Goal: Task Accomplishment & Management: Use online tool/utility

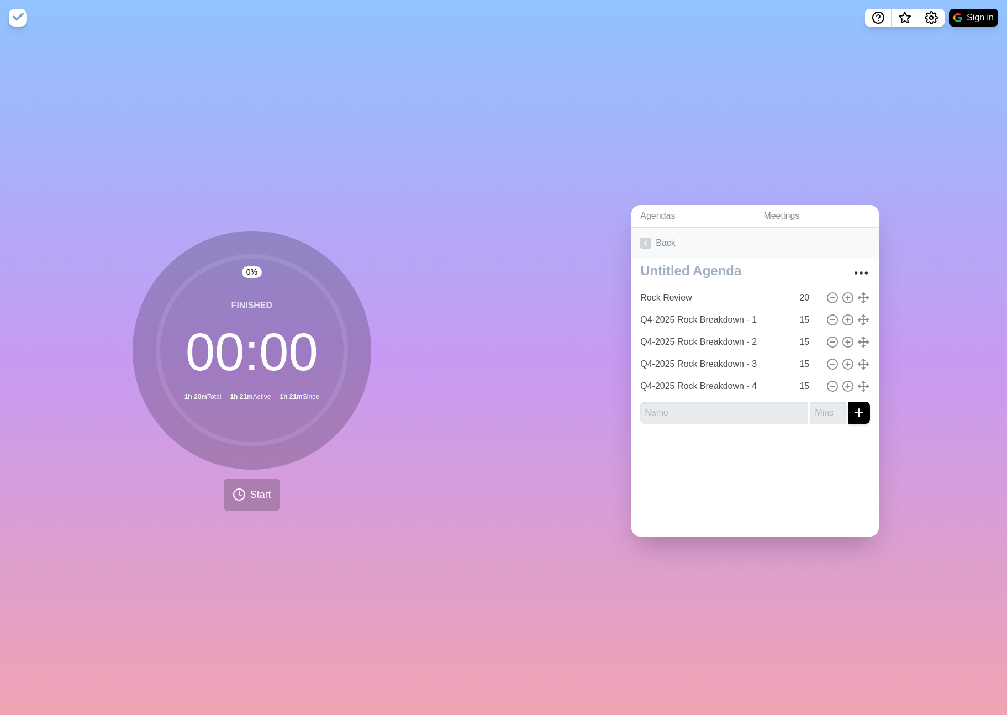
click at [669, 236] on link "Back" at bounding box center [756, 243] width 248 height 31
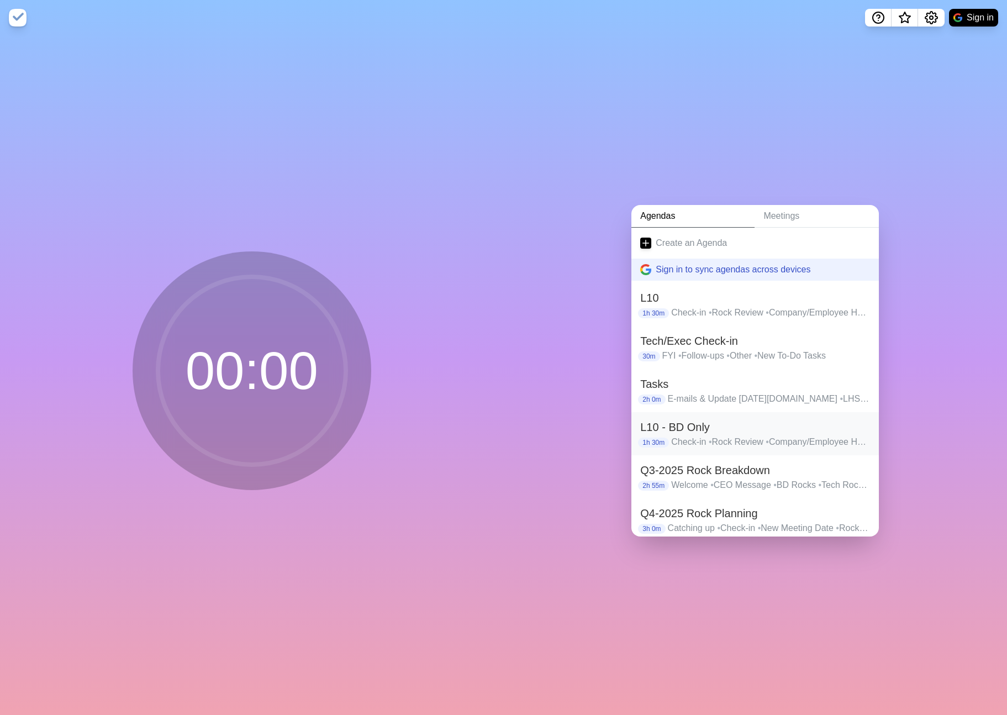
scroll to position [67, 0]
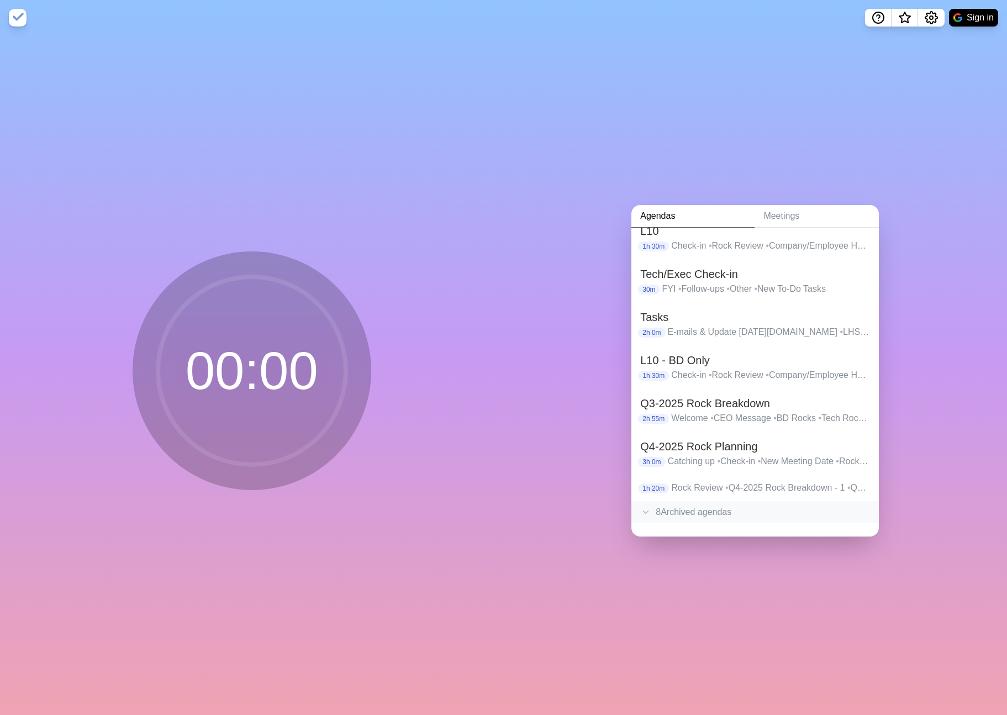
click at [678, 512] on div "8 Archived agenda s" at bounding box center [756, 512] width 248 height 22
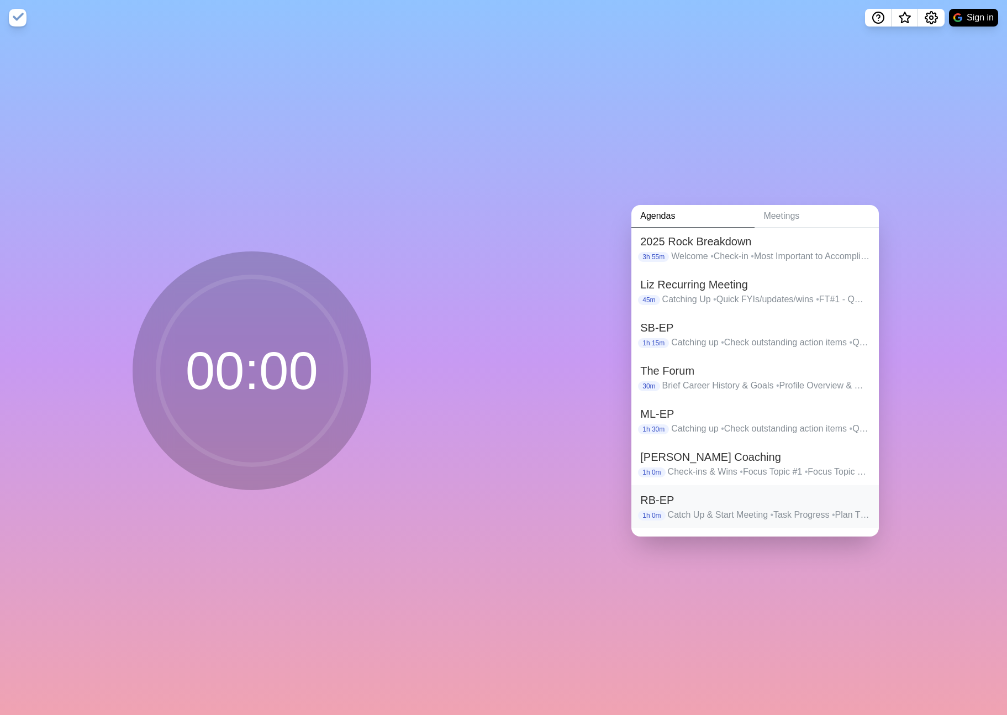
scroll to position [436, 0]
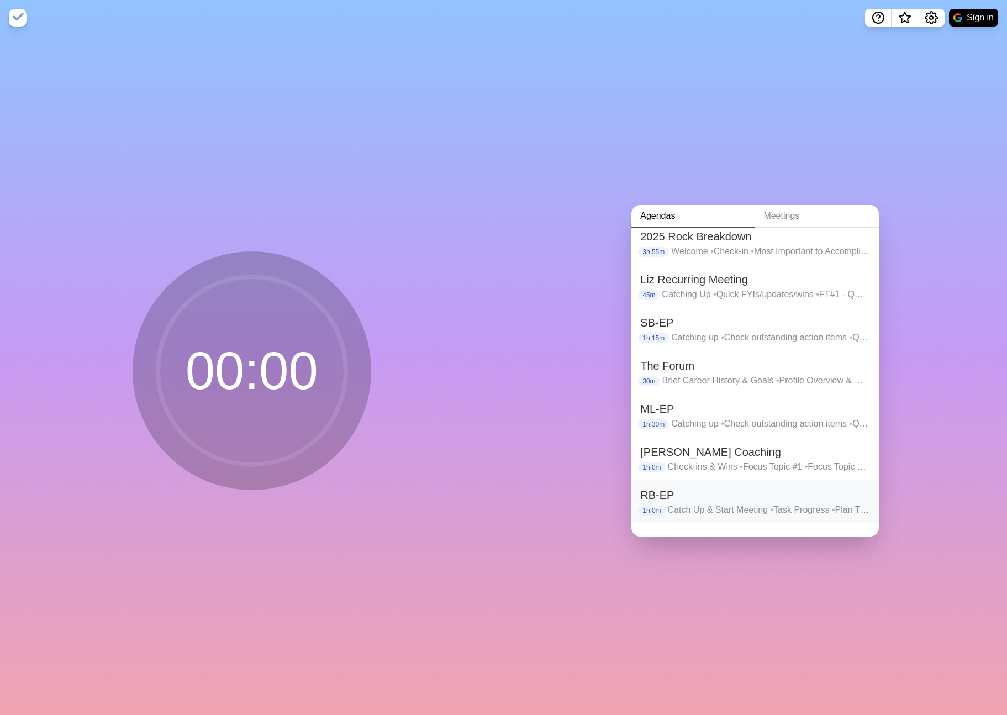
click at [787, 498] on h2 "RB-EP" at bounding box center [756, 495] width 230 height 17
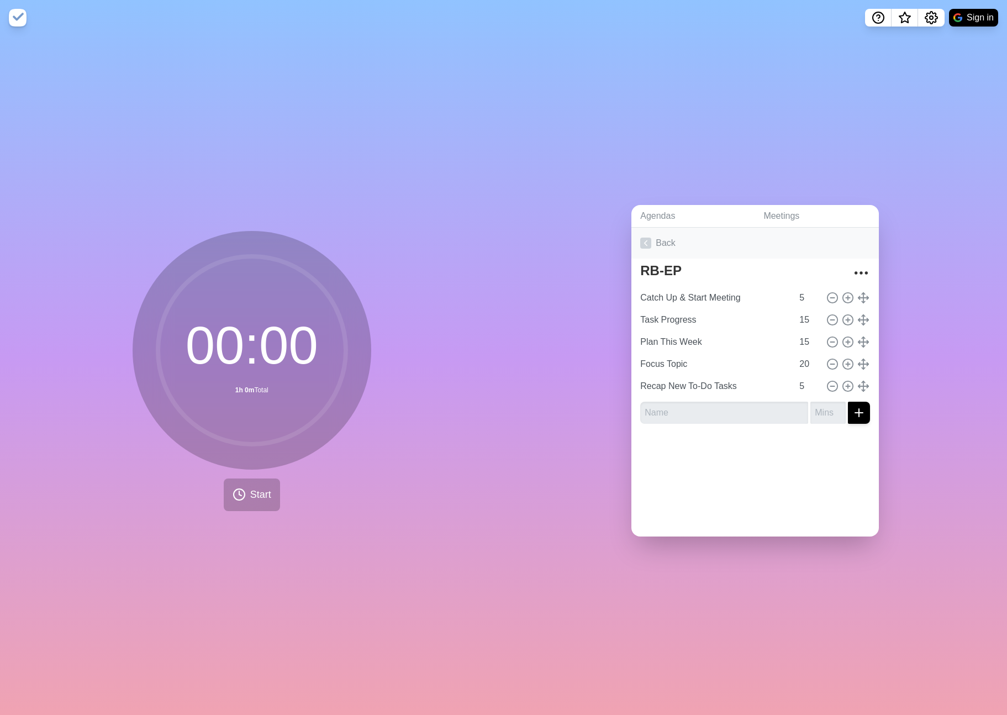
click at [659, 245] on link "Back" at bounding box center [756, 243] width 248 height 31
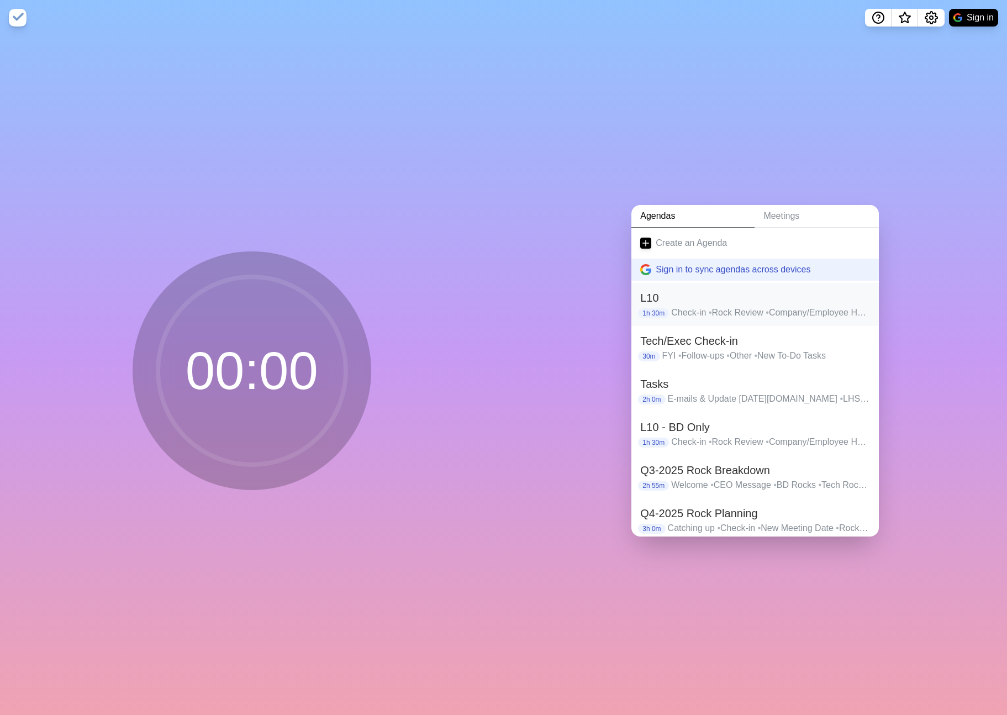
click at [707, 305] on h2 "L10" at bounding box center [756, 298] width 230 height 17
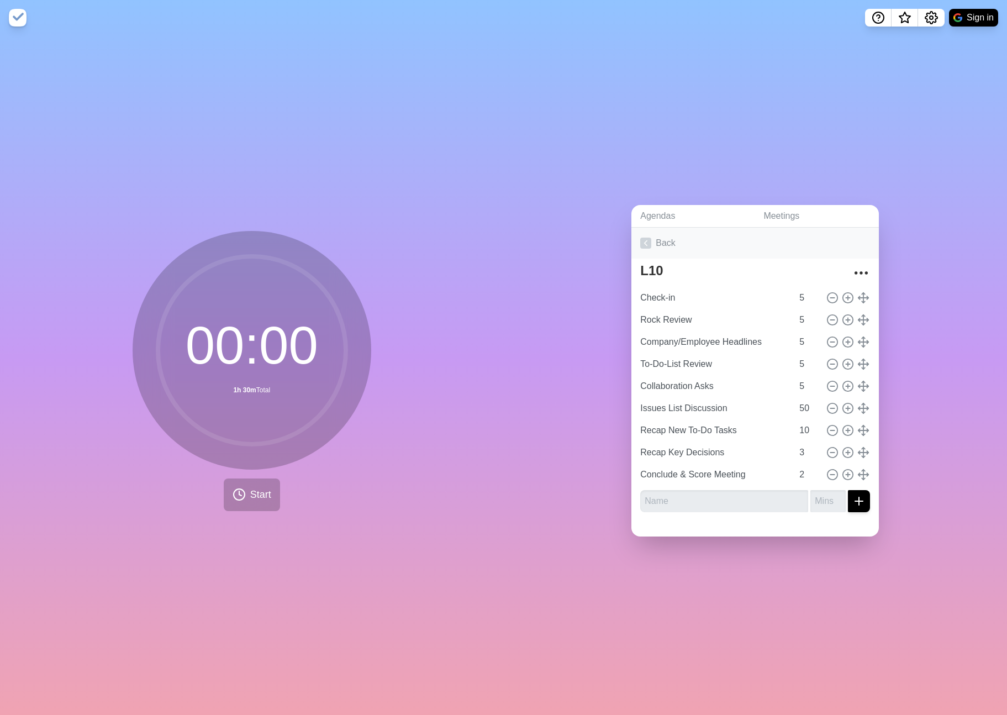
click at [645, 243] on polyline at bounding box center [646, 243] width 3 height 5
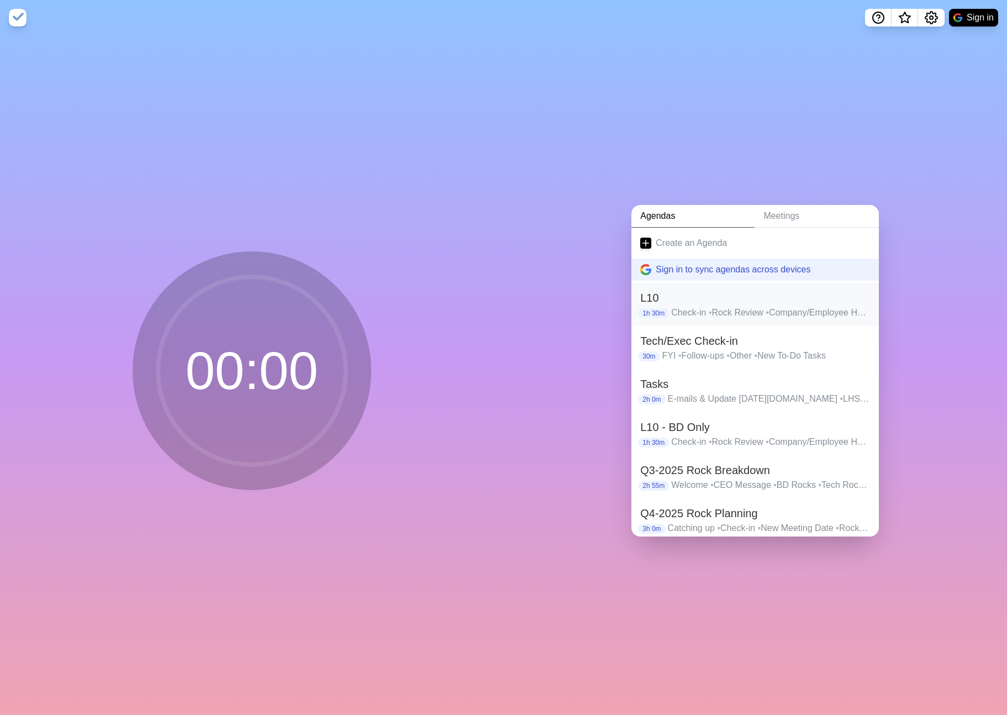
click at [653, 300] on h2 "L10" at bounding box center [756, 298] width 230 height 17
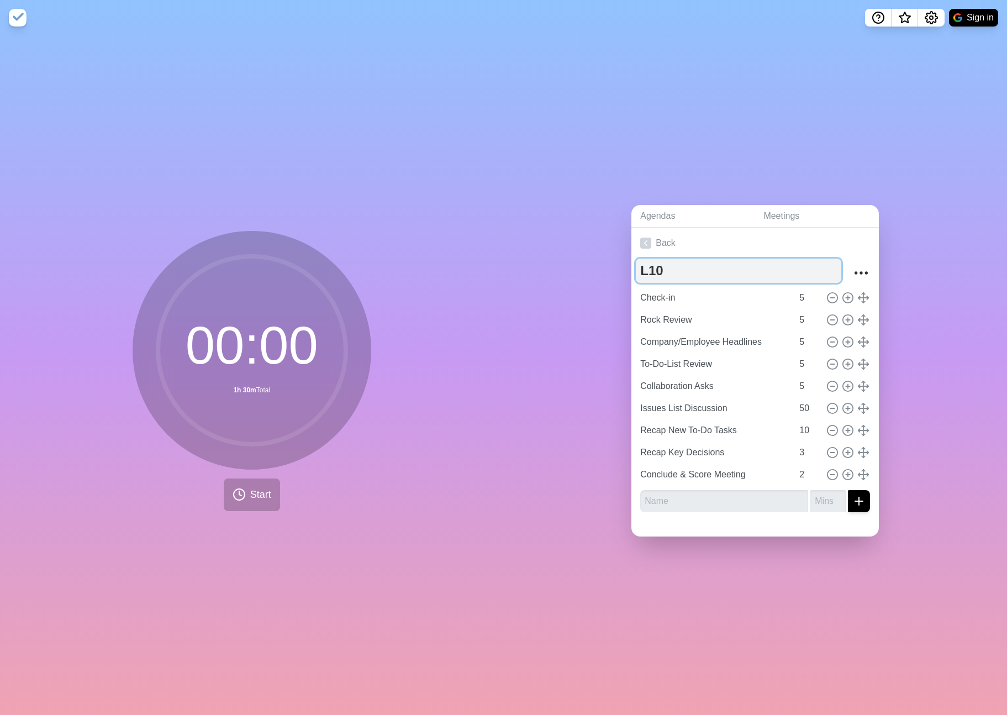
click at [673, 272] on textarea "L10" at bounding box center [739, 271] width 206 height 24
type textarea "L10 - Exec/Tech"
click at [651, 242] on icon at bounding box center [646, 243] width 11 height 11
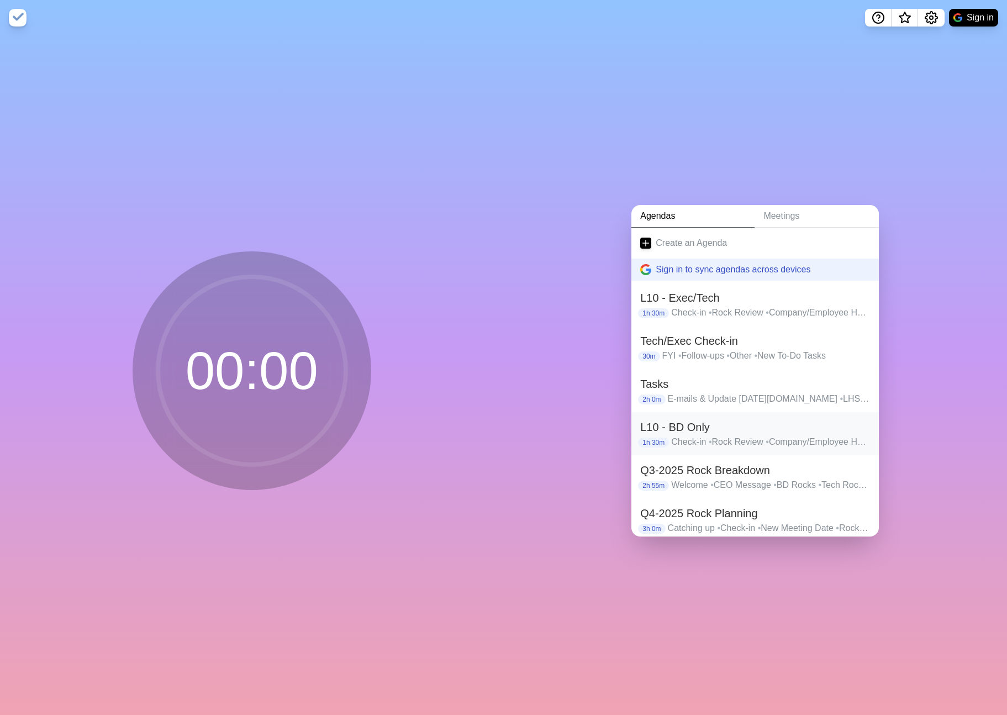
click at [692, 431] on h2 "L10 - BD Only" at bounding box center [756, 427] width 230 height 17
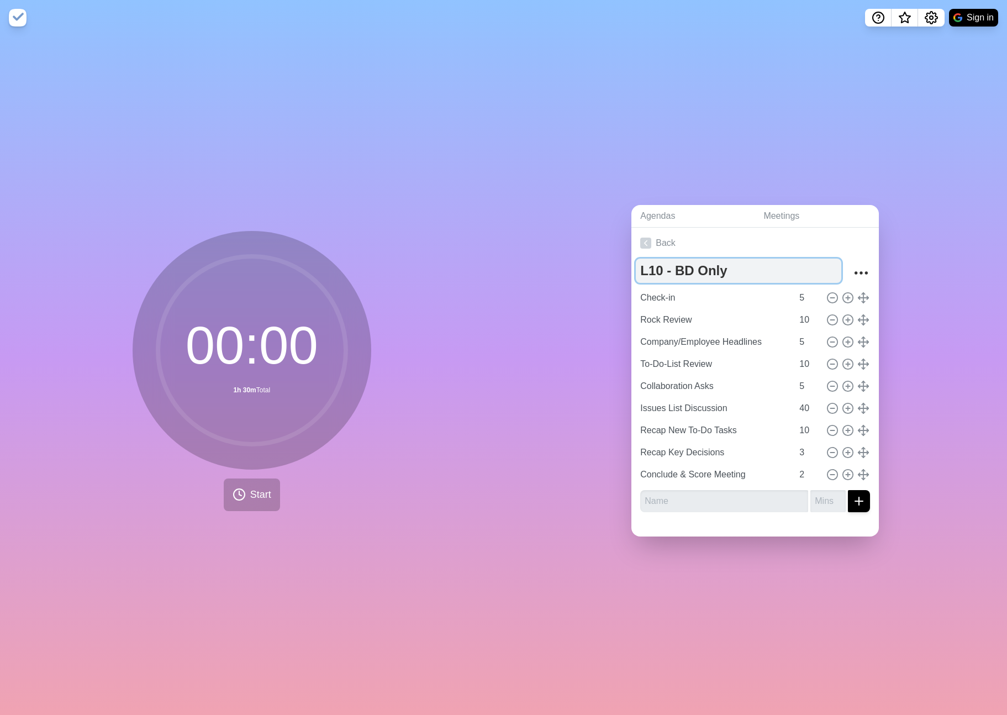
click at [722, 275] on textarea "L10 - BD Only" at bounding box center [739, 271] width 206 height 24
type textarea "L10 - BD"
click at [650, 245] on icon at bounding box center [646, 243] width 11 height 11
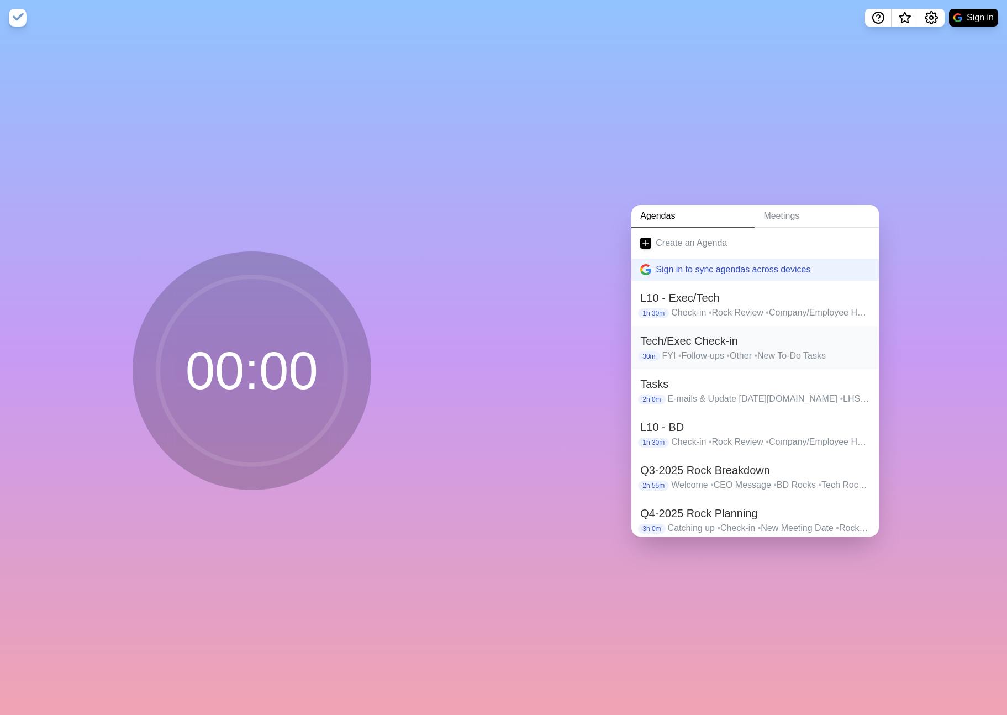
click at [684, 343] on h2 "Tech/Exec Check-in" at bounding box center [756, 341] width 230 height 17
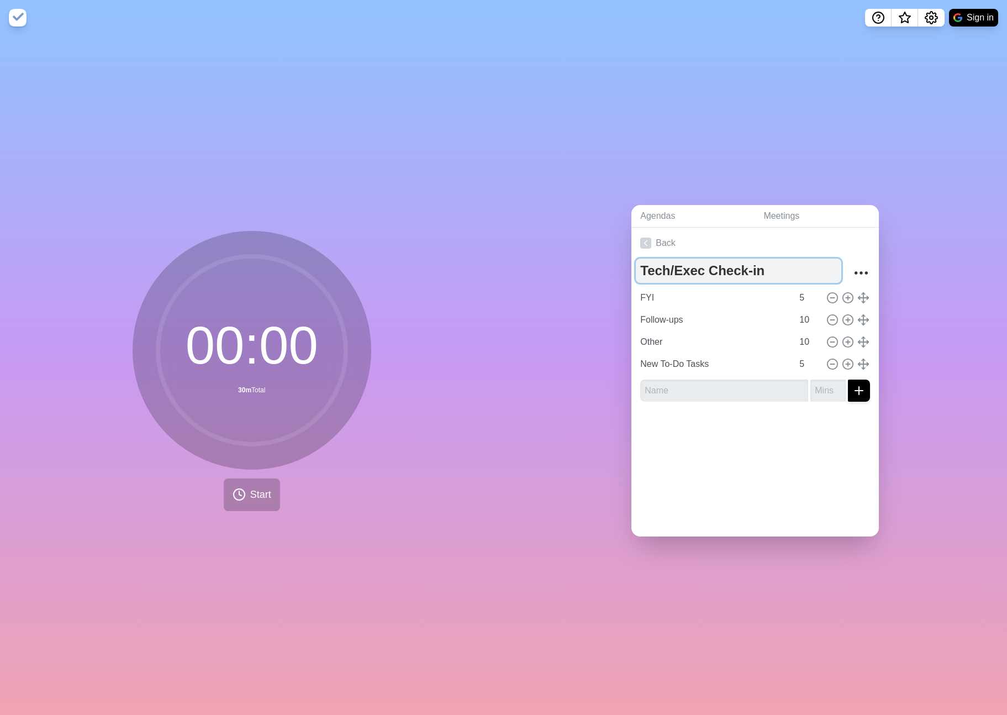
click at [705, 269] on textarea "Tech/Exec Check-in" at bounding box center [739, 271] width 206 height 24
click at [731, 269] on textarea "Check-in" at bounding box center [739, 271] width 206 height 24
type textarea "Check-in - Exec/Tech"
click at [669, 245] on link "Back" at bounding box center [756, 243] width 248 height 31
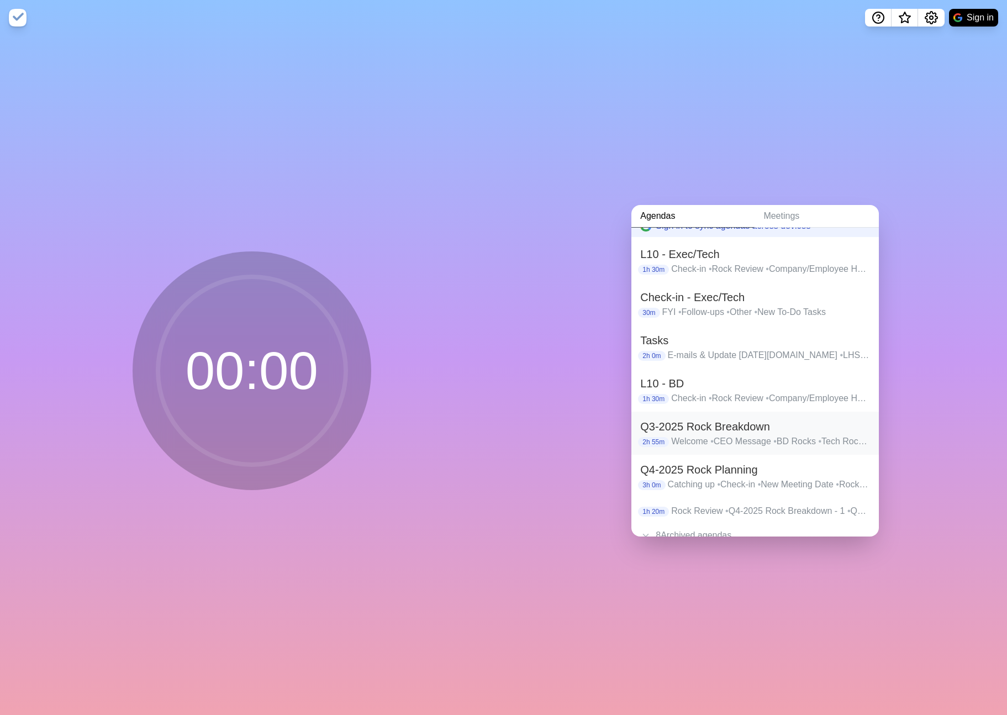
scroll to position [54, 0]
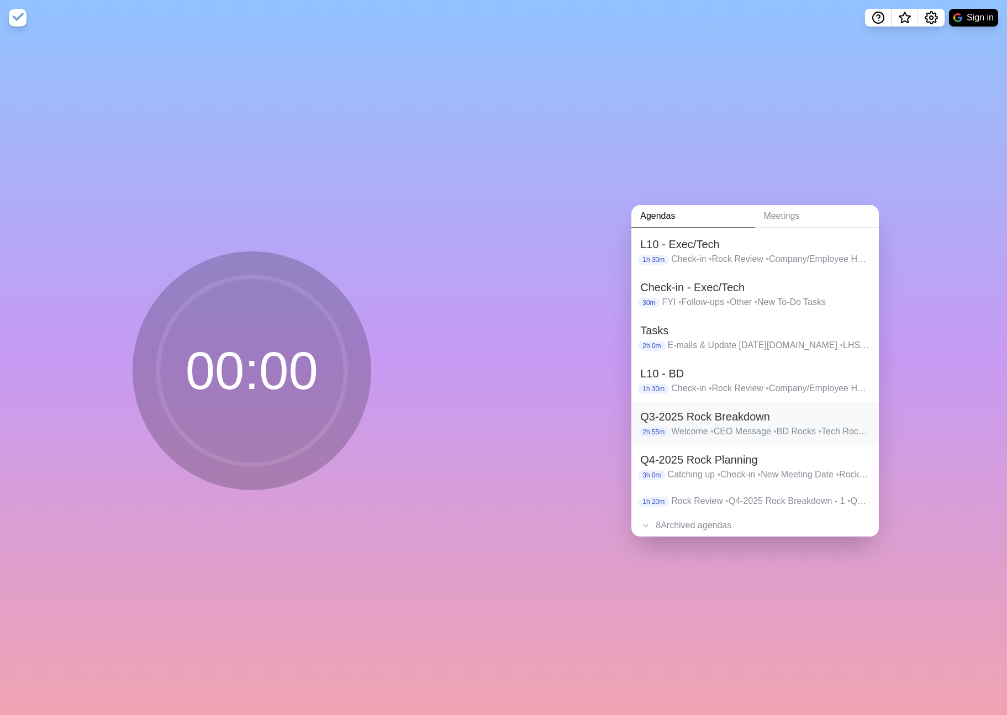
click at [705, 426] on p "Welcome • CEO Message • [GEOGRAPHIC_DATA] • Tech Rocks • [GEOGRAPHIC_DATA] • Me…" at bounding box center [770, 431] width 199 height 13
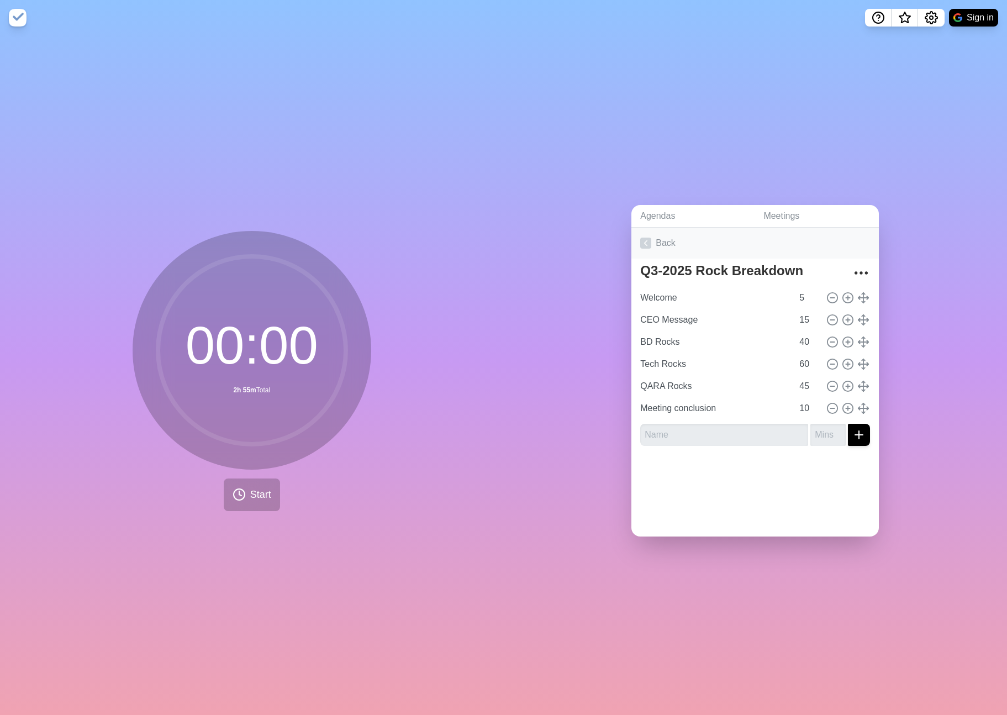
click at [651, 243] on icon at bounding box center [646, 243] width 11 height 11
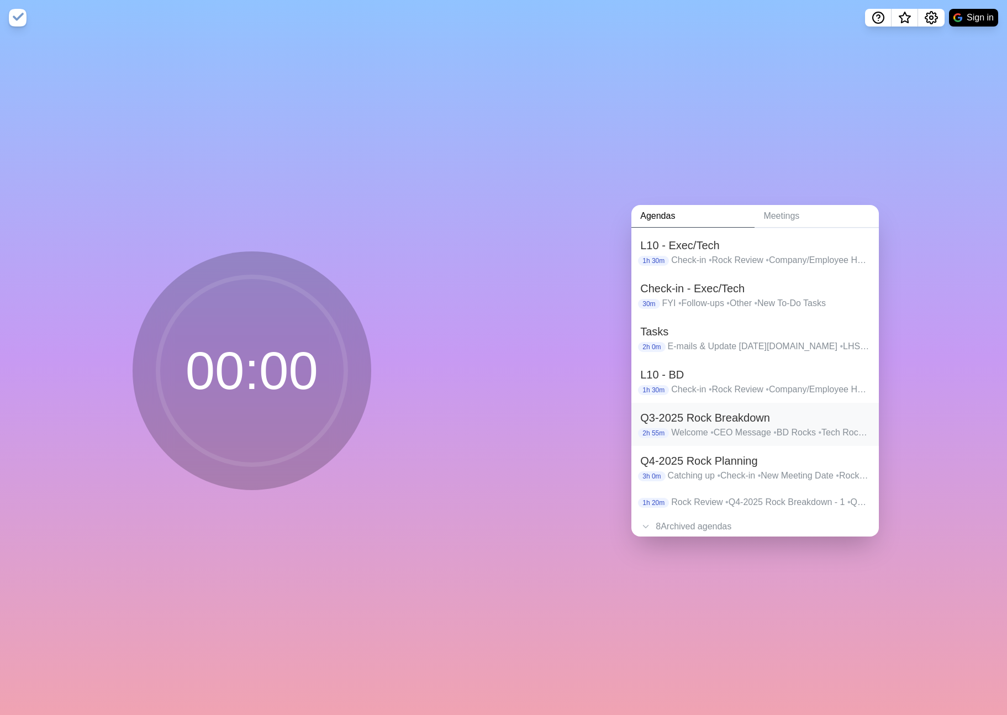
scroll to position [53, 0]
click at [700, 470] on p "Catching up • Check-in • New Meeting Date • Rock Review • BIOBREAK • Most Impor…" at bounding box center [769, 475] width 203 height 13
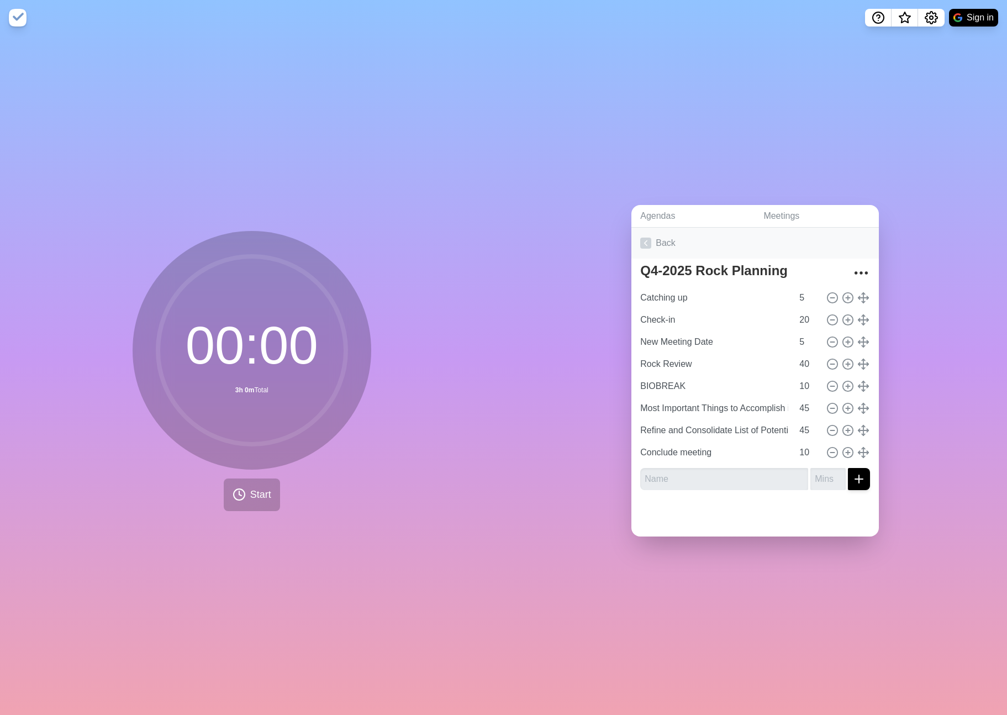
click at [650, 246] on icon at bounding box center [646, 243] width 11 height 11
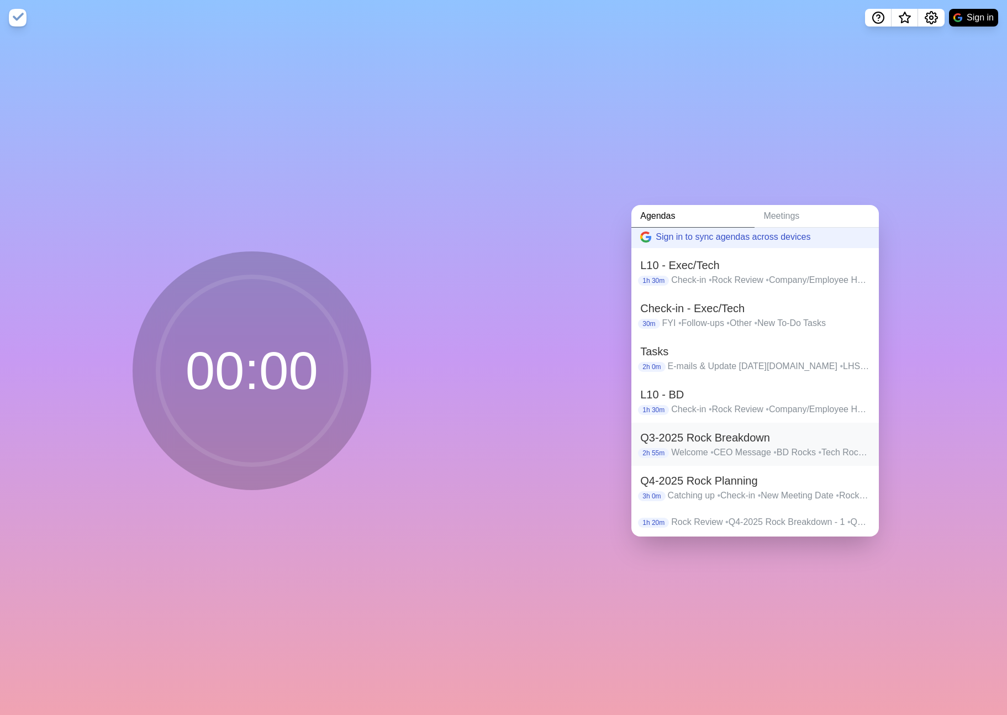
scroll to position [67, 0]
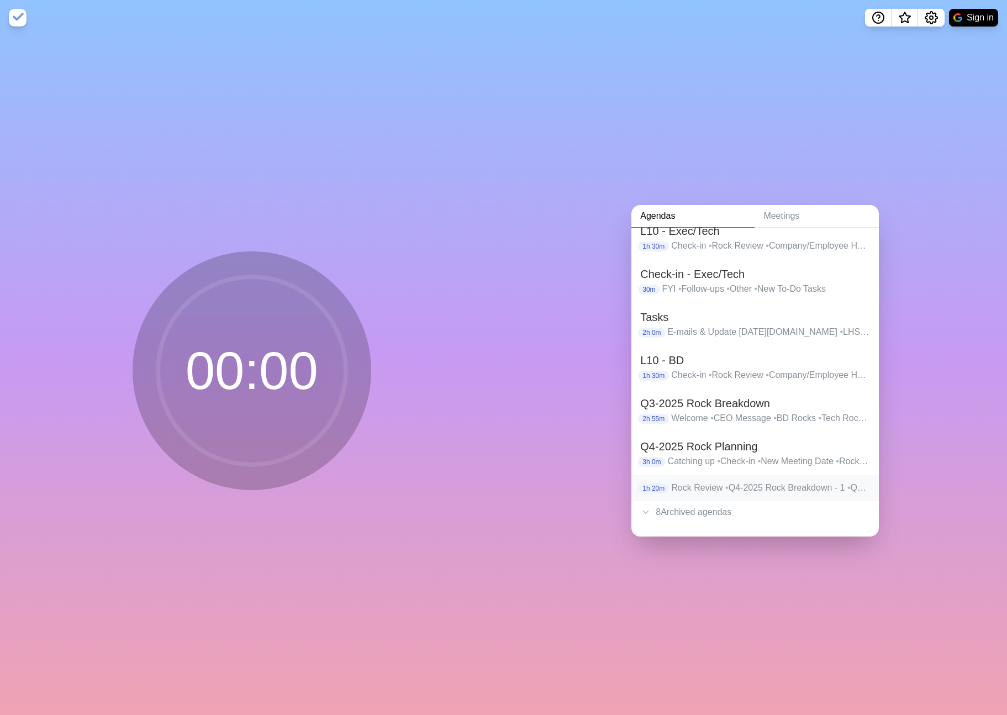
click at [696, 487] on p "Rock Review • Q4-2025 Rock Breakdown - 1 • Q4-2025 Rock Breakdown - 2 • Q4-2025…" at bounding box center [770, 487] width 199 height 13
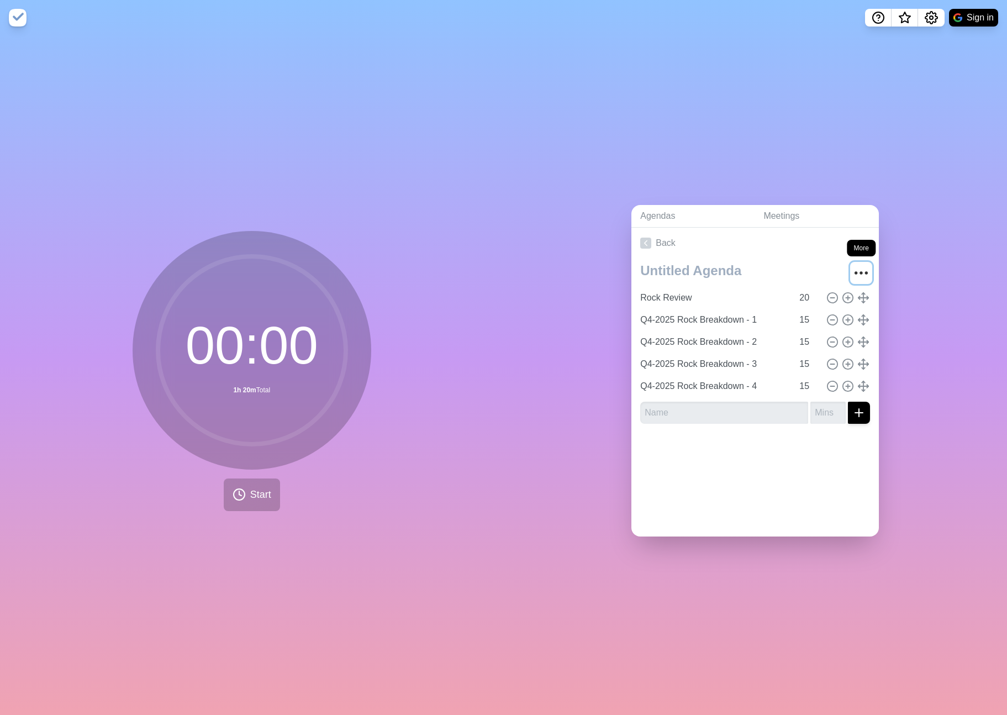
click at [860, 271] on icon "More" at bounding box center [862, 273] width 18 height 18
click at [816, 330] on p "Delete agenda" at bounding box center [821, 334] width 57 height 13
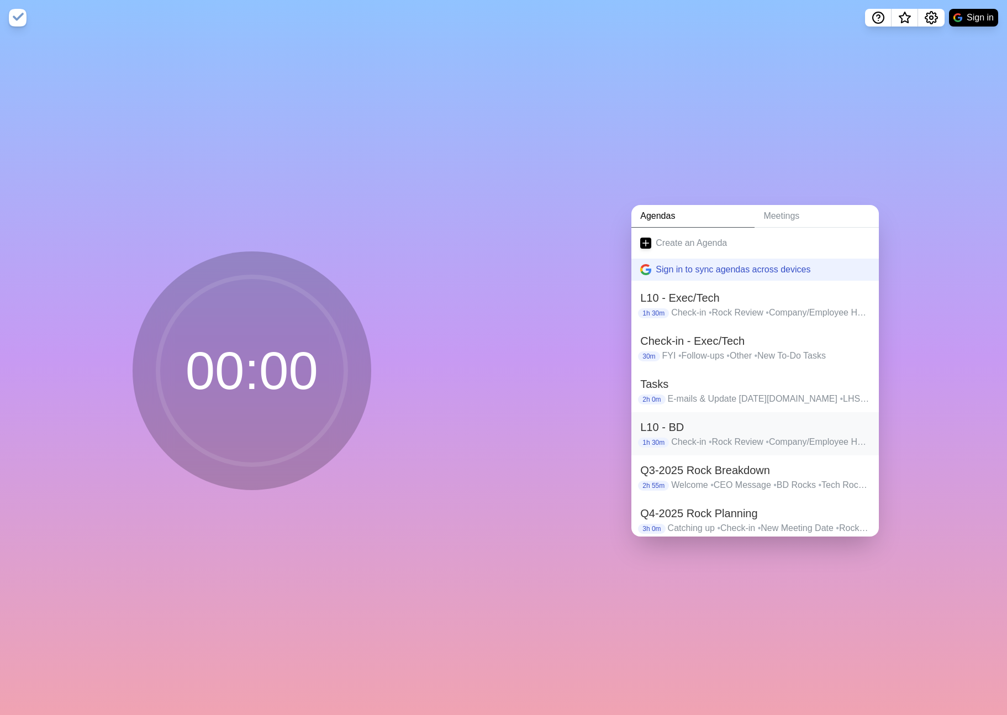
scroll to position [40, 0]
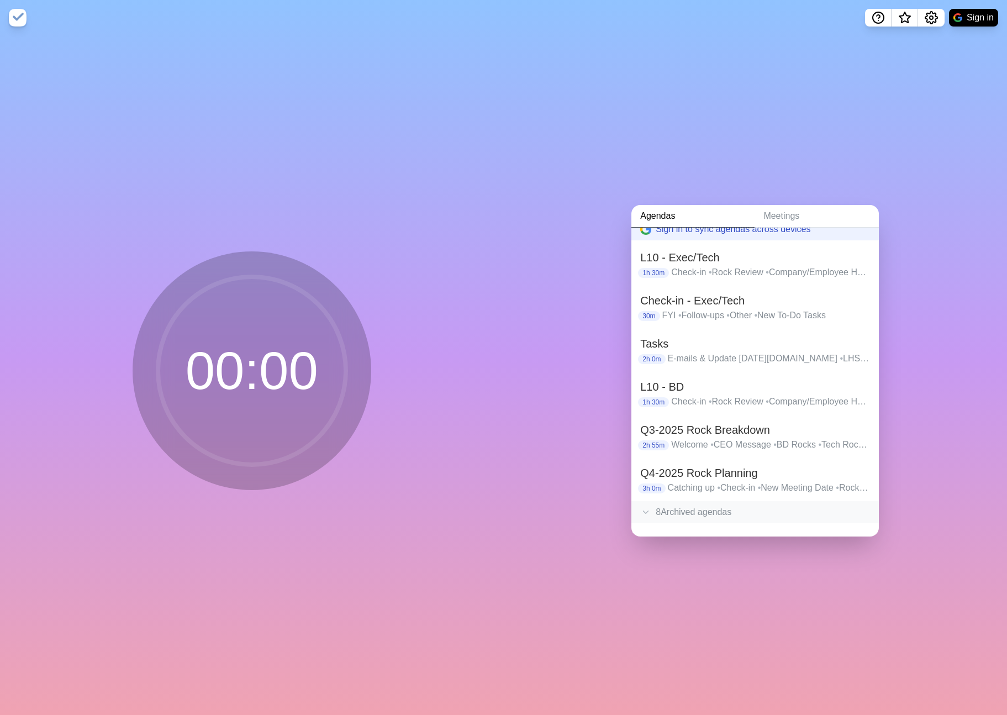
click at [684, 503] on div "8 Archived agenda s" at bounding box center [756, 512] width 248 height 22
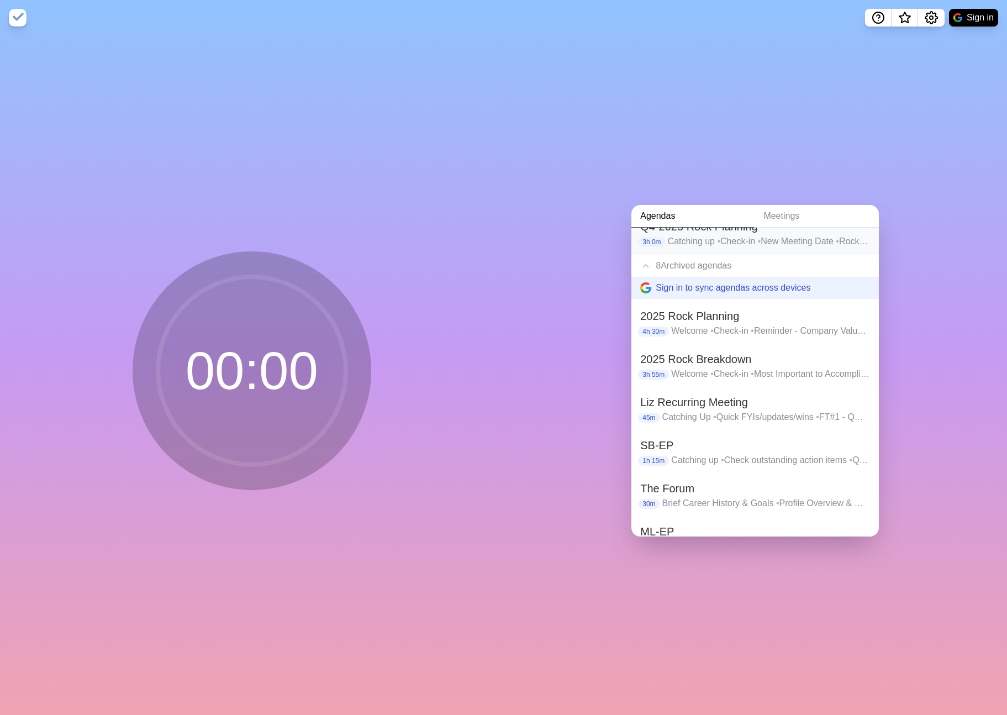
scroll to position [312, 0]
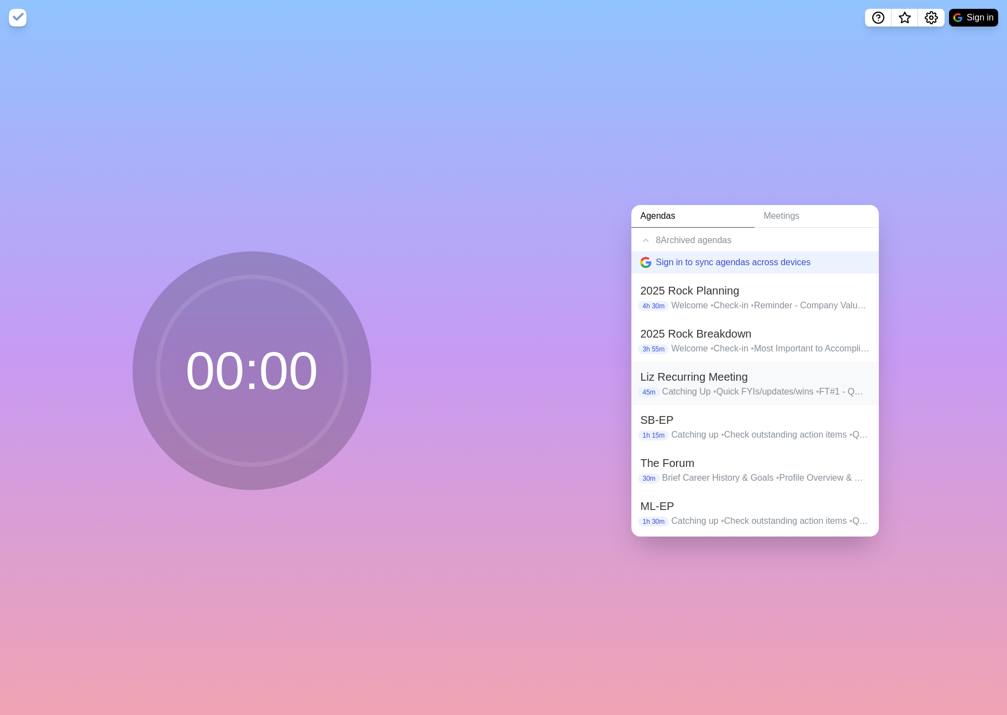
click at [714, 374] on h2 "Liz Recurring Meeting" at bounding box center [756, 377] width 230 height 17
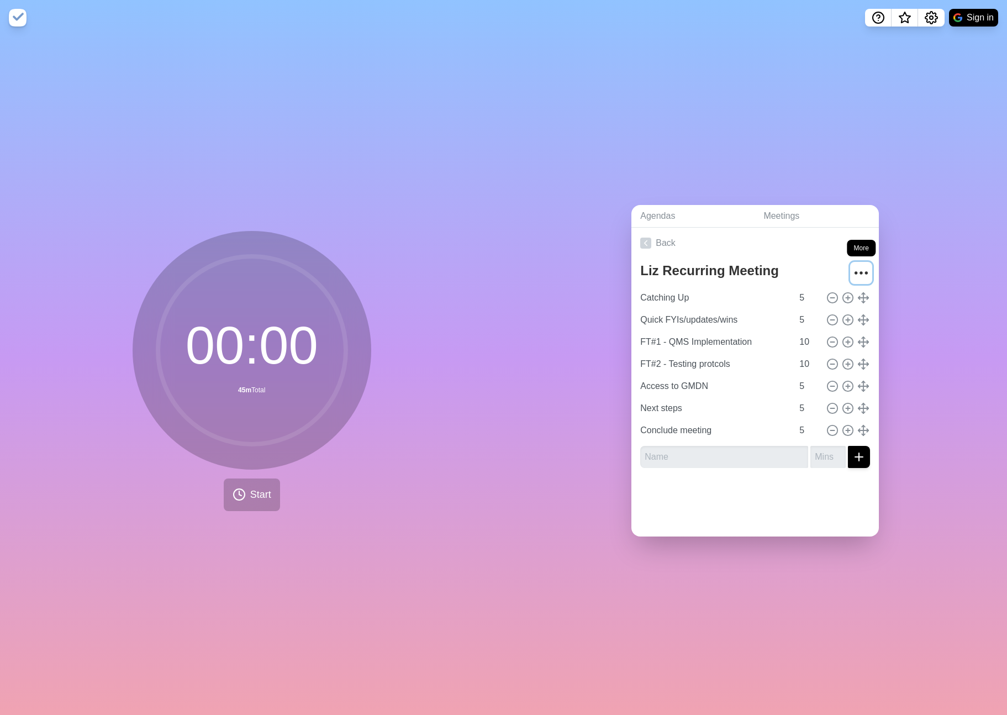
click at [859, 275] on icon "More" at bounding box center [862, 273] width 18 height 18
click at [820, 353] on p "Un-archive" at bounding box center [814, 356] width 43 height 13
click at [647, 243] on icon at bounding box center [646, 243] width 11 height 11
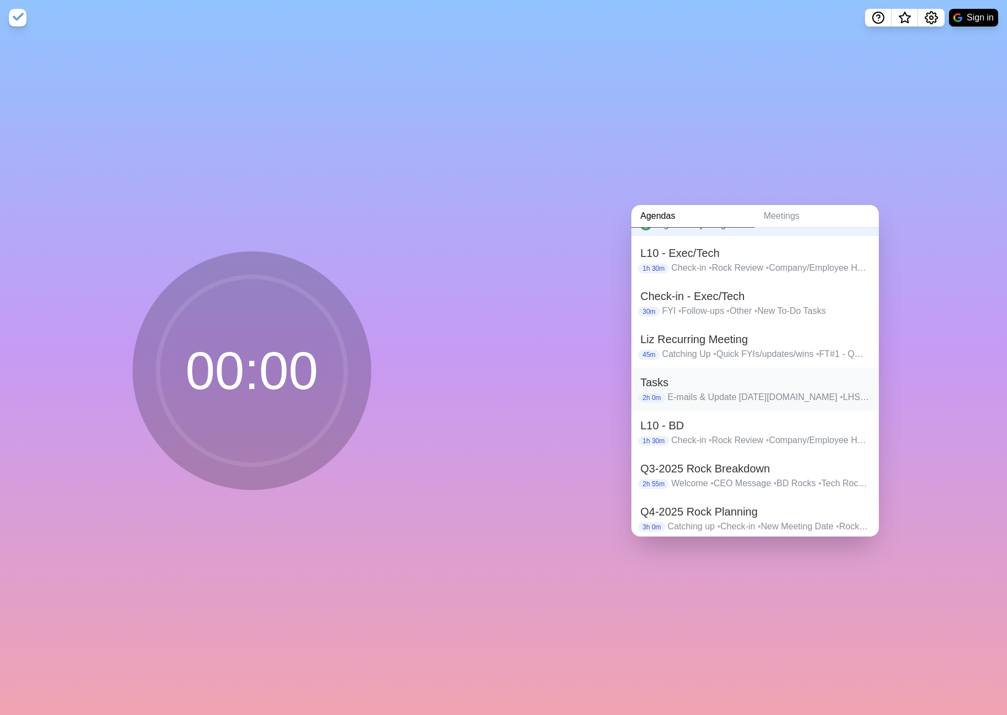
scroll to position [83, 0]
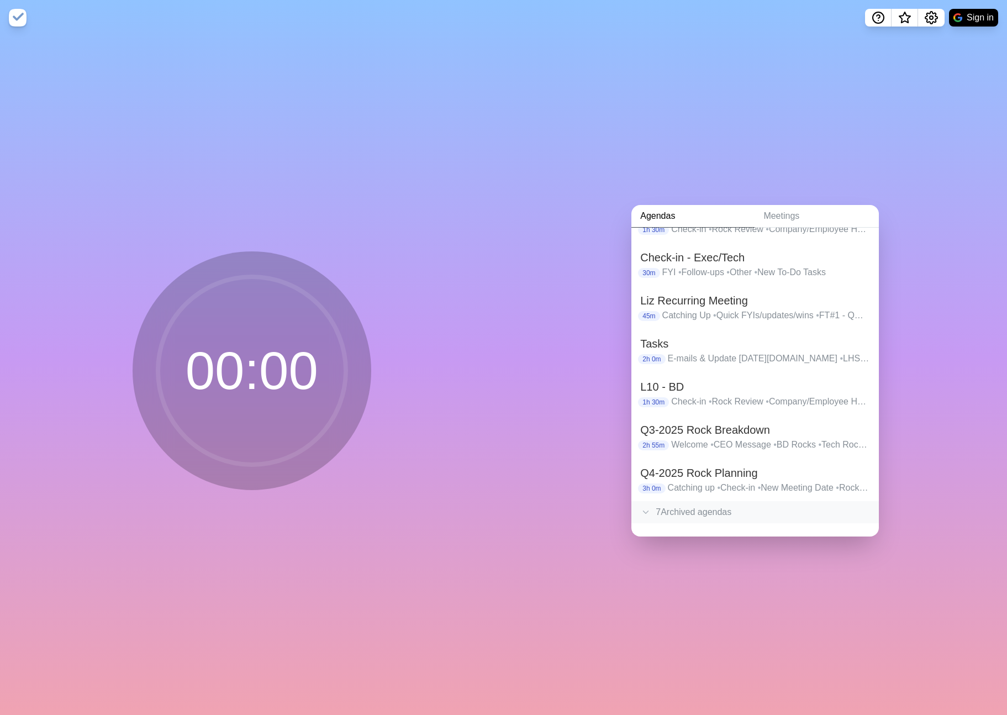
click at [687, 515] on div "7 Archived agenda s" at bounding box center [756, 512] width 248 height 22
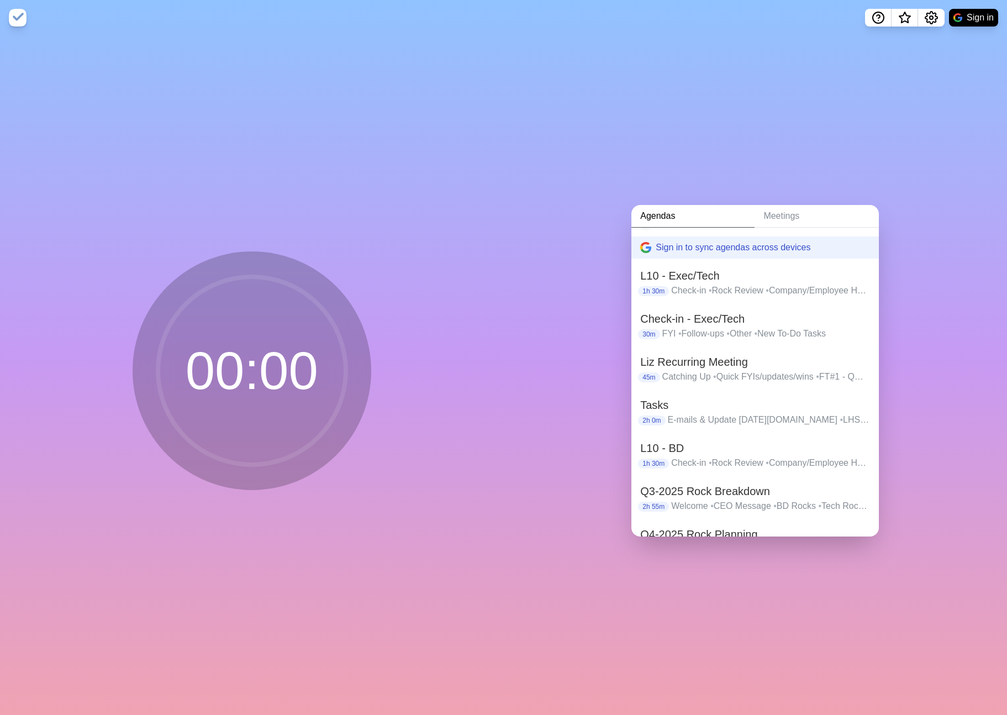
scroll to position [0, 0]
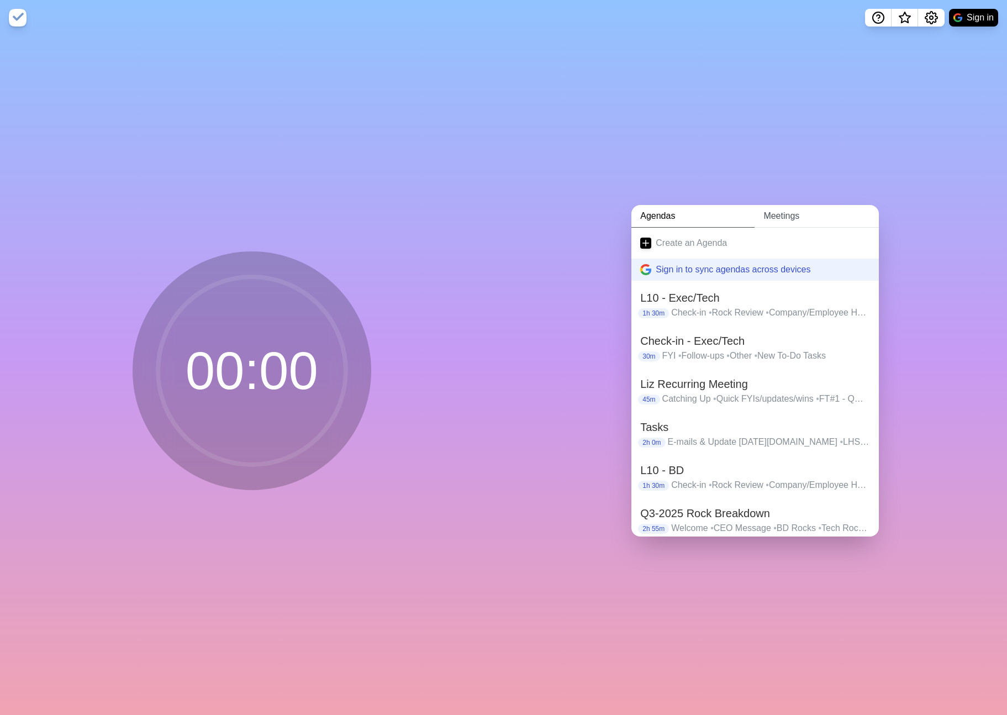
click at [780, 217] on link "Meetings" at bounding box center [817, 216] width 124 height 23
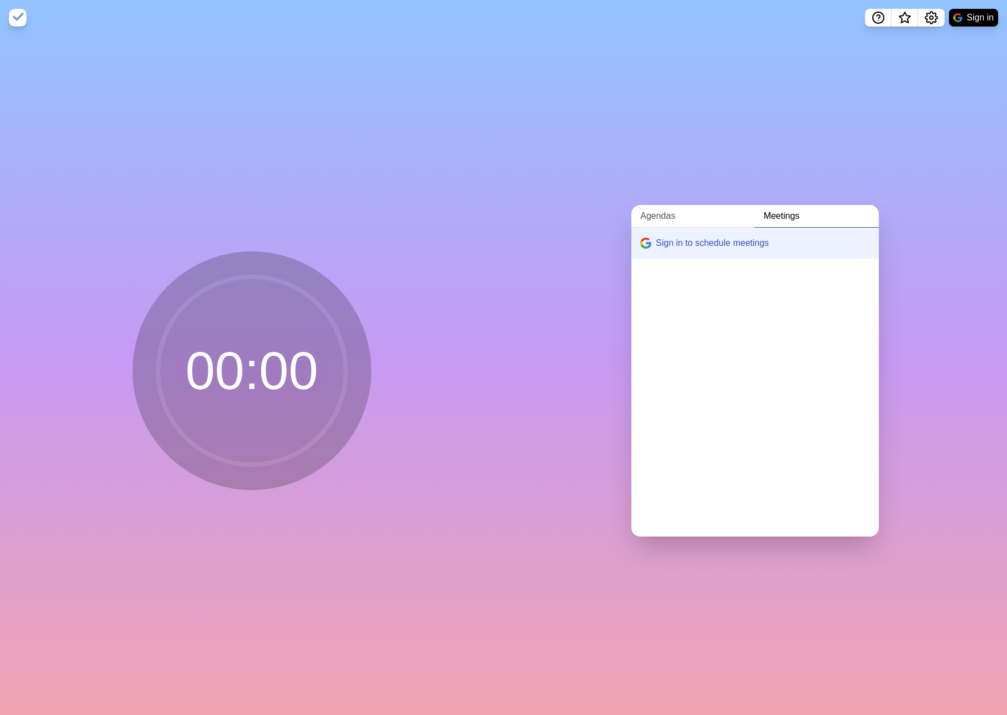
click at [676, 214] on link "Agendas" at bounding box center [693, 216] width 123 height 23
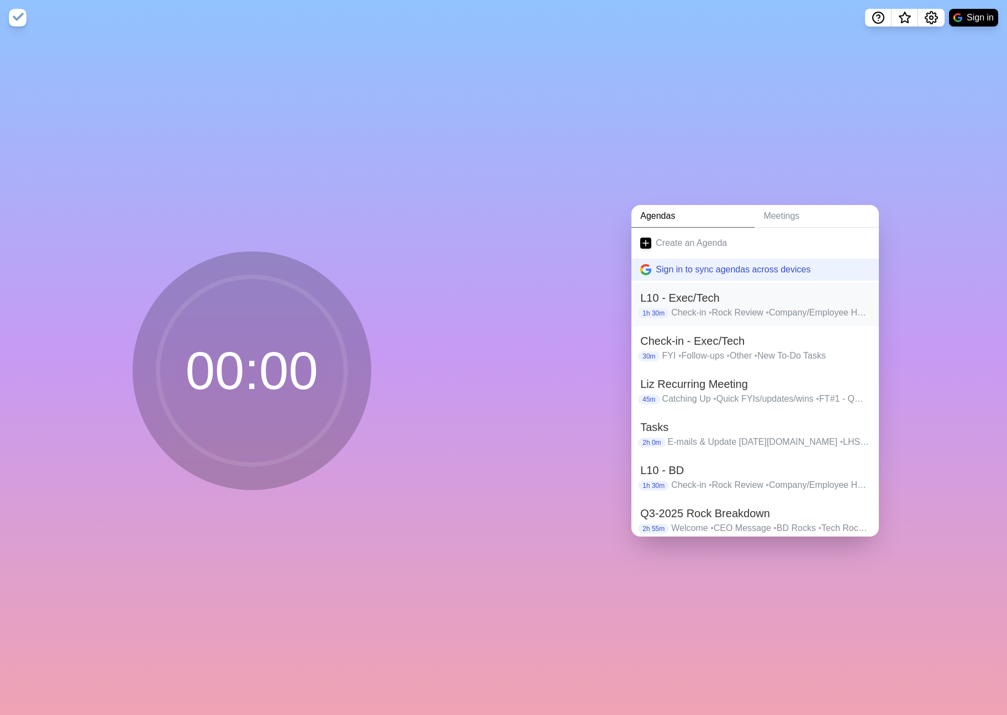
click at [720, 303] on h2 "L10 - Exec/Tech" at bounding box center [756, 298] width 230 height 17
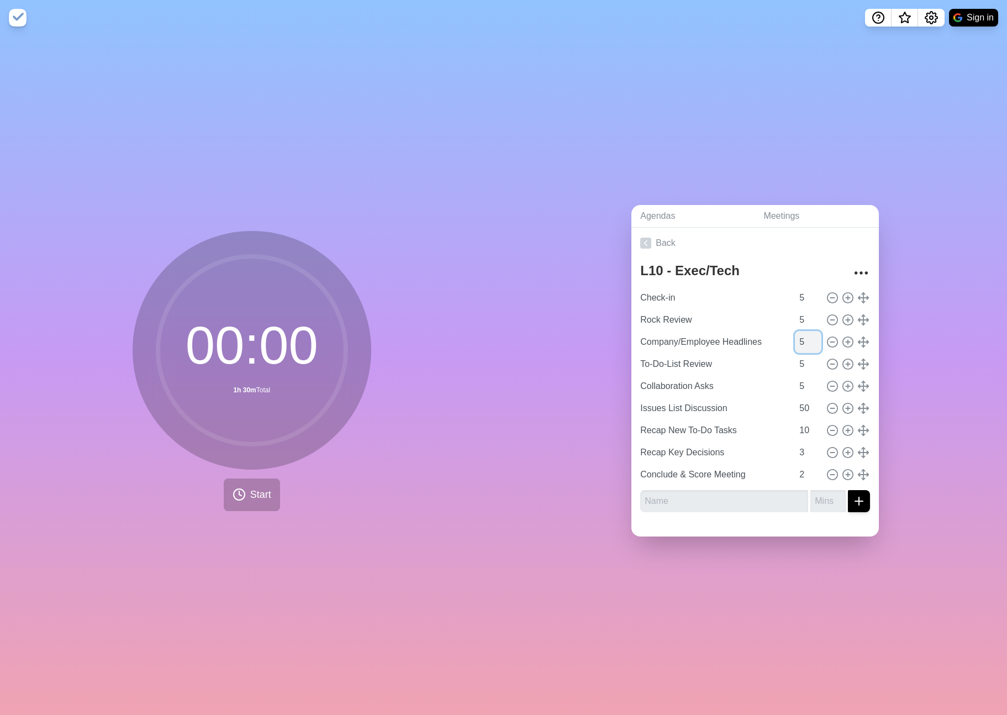
click at [804, 342] on input "5" at bounding box center [808, 342] width 27 height 22
type input "10"
click at [805, 428] on input "10" at bounding box center [808, 430] width 27 height 22
type input "5"
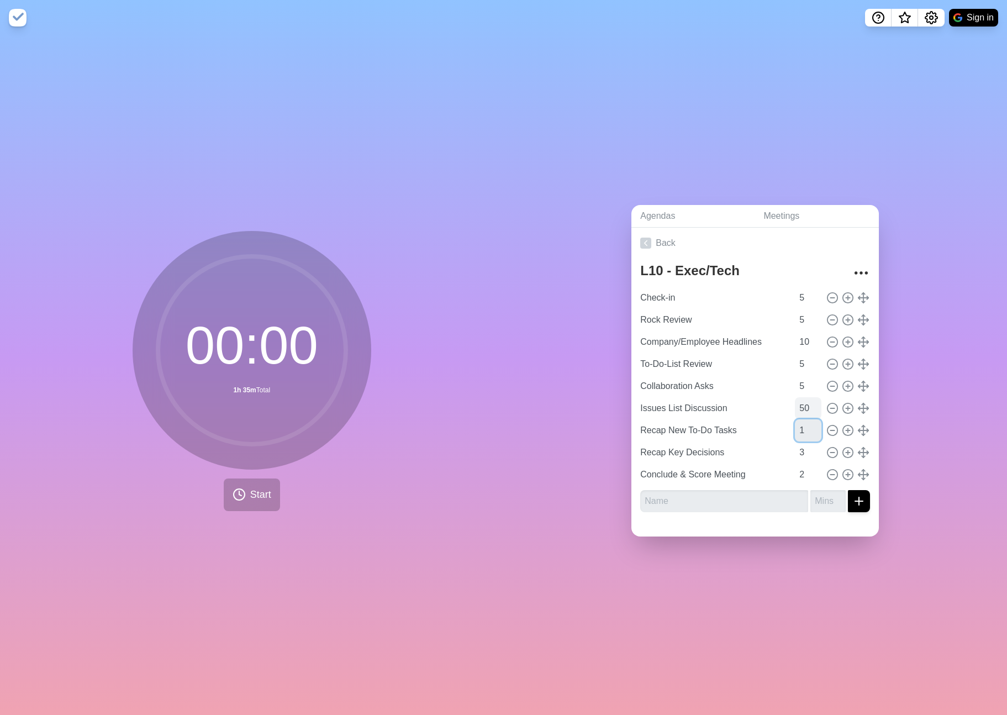
type input "10"
click at [804, 408] on input "50" at bounding box center [808, 408] width 27 height 22
type input "45"
click at [667, 244] on link "Back" at bounding box center [756, 243] width 248 height 31
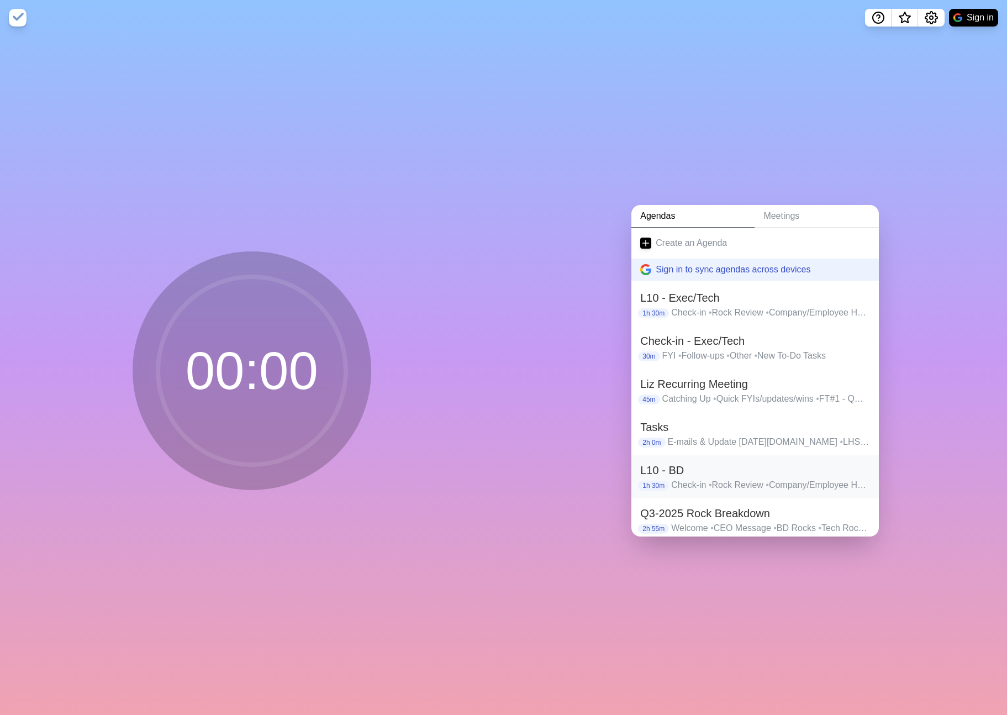
scroll to position [58, 0]
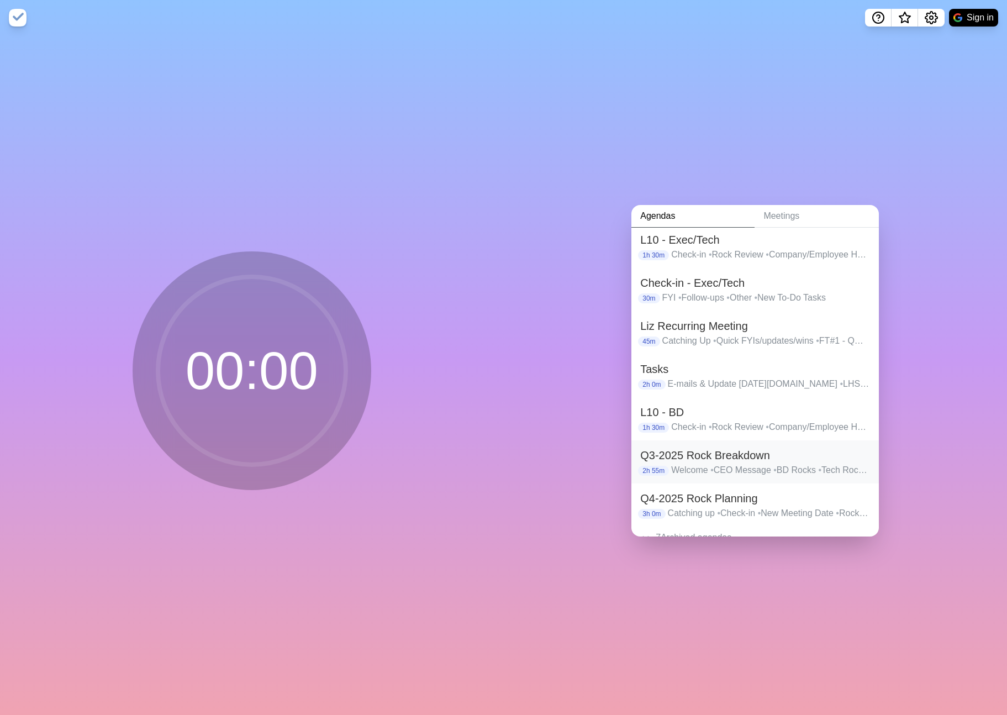
click at [714, 466] on span "•" at bounding box center [712, 469] width 3 height 9
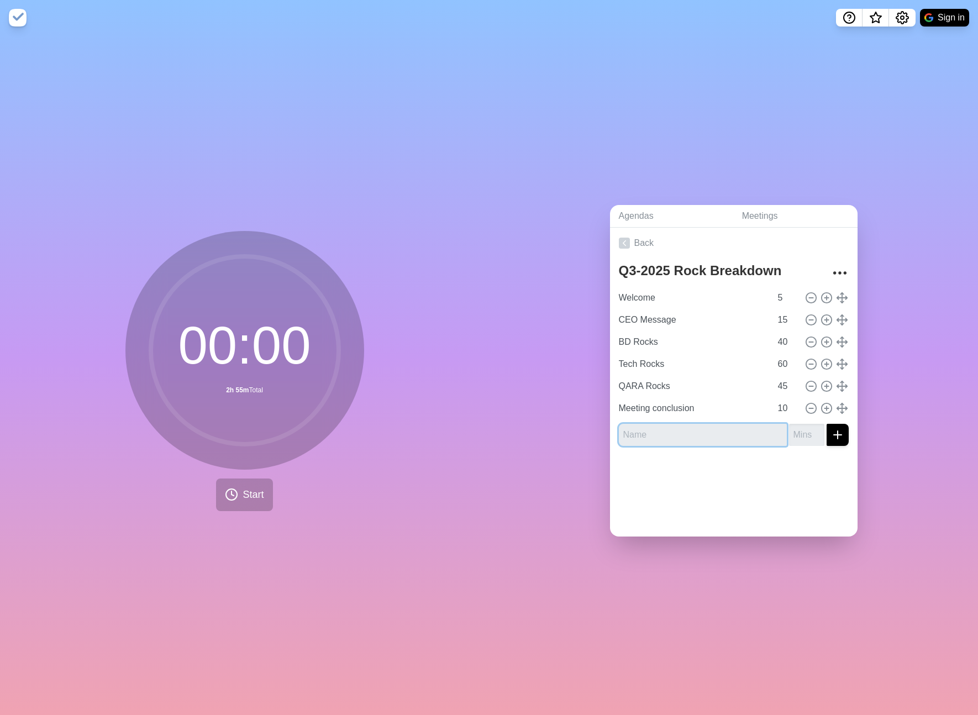
click at [642, 434] on input "text" at bounding box center [703, 435] width 168 height 22
type input "Introduction - [PERSON_NAME]"
click at [795, 435] on input "number" at bounding box center [806, 435] width 35 height 22
type input "10"
click at [783, 296] on input "5" at bounding box center [787, 298] width 27 height 22
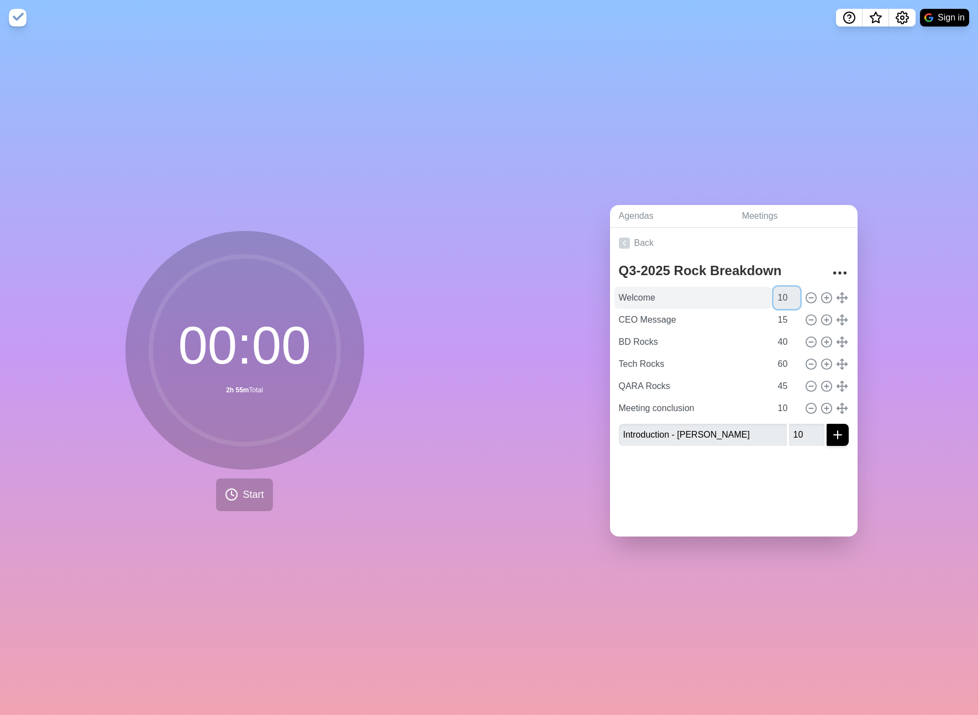
type input "10"
click at [666, 301] on input "Welcome" at bounding box center [693, 298] width 157 height 22
type input "Welcome & Check-in"
click at [806, 435] on input "10" at bounding box center [806, 435] width 35 height 22
type input "1"
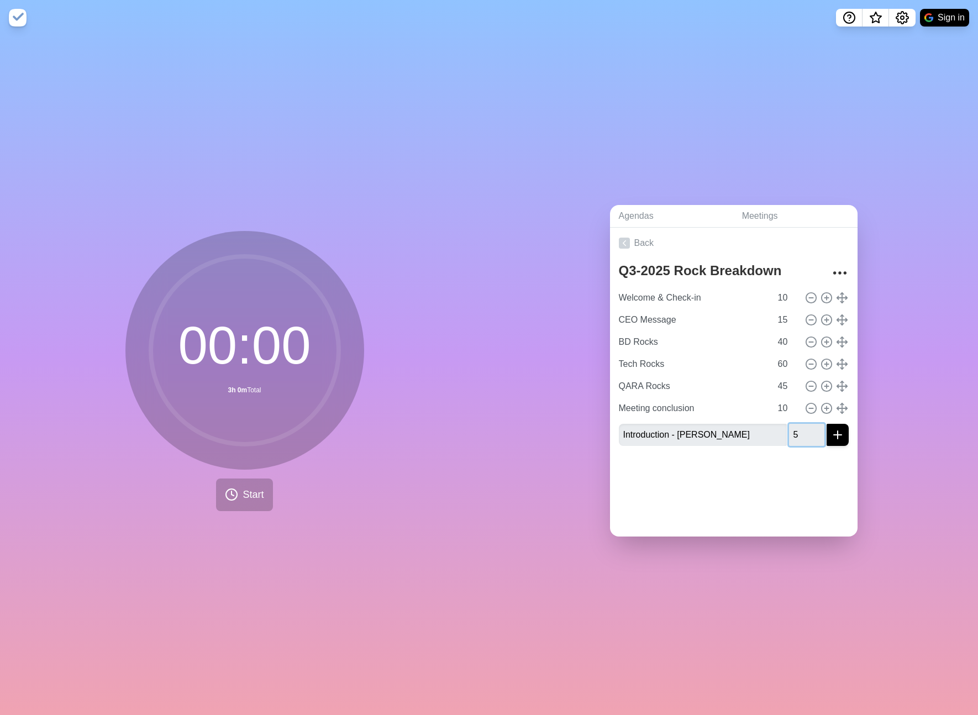
type input "5"
click at [845, 438] on button "submit" at bounding box center [838, 435] width 22 height 22
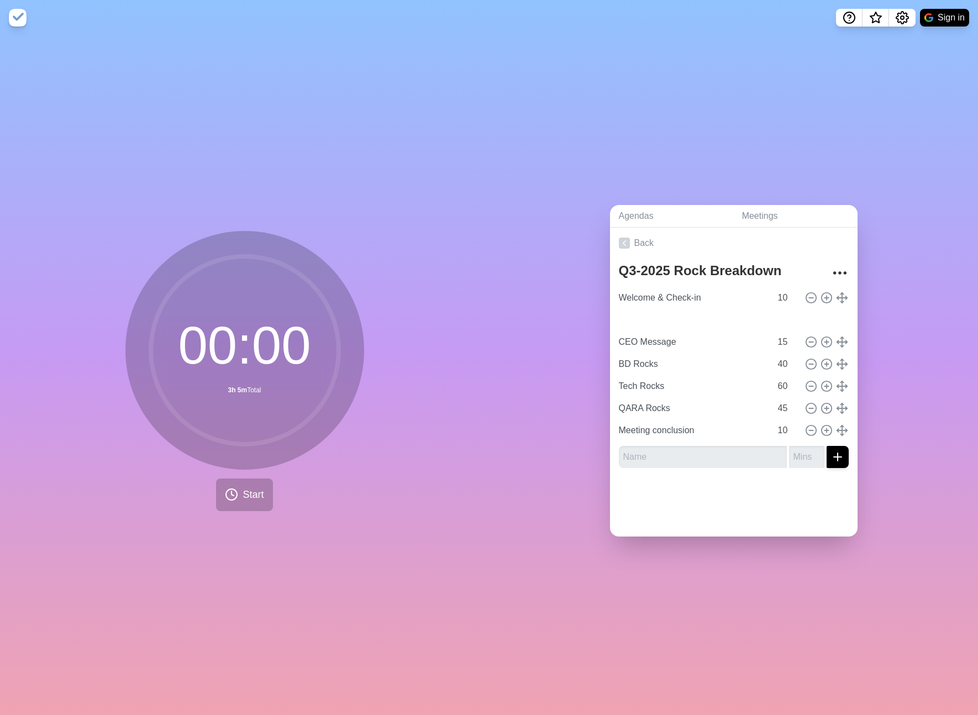
type input "Introduction - [PERSON_NAME]"
type input "5"
type input "CEO Message"
type input "15"
type input "BD Rocks"
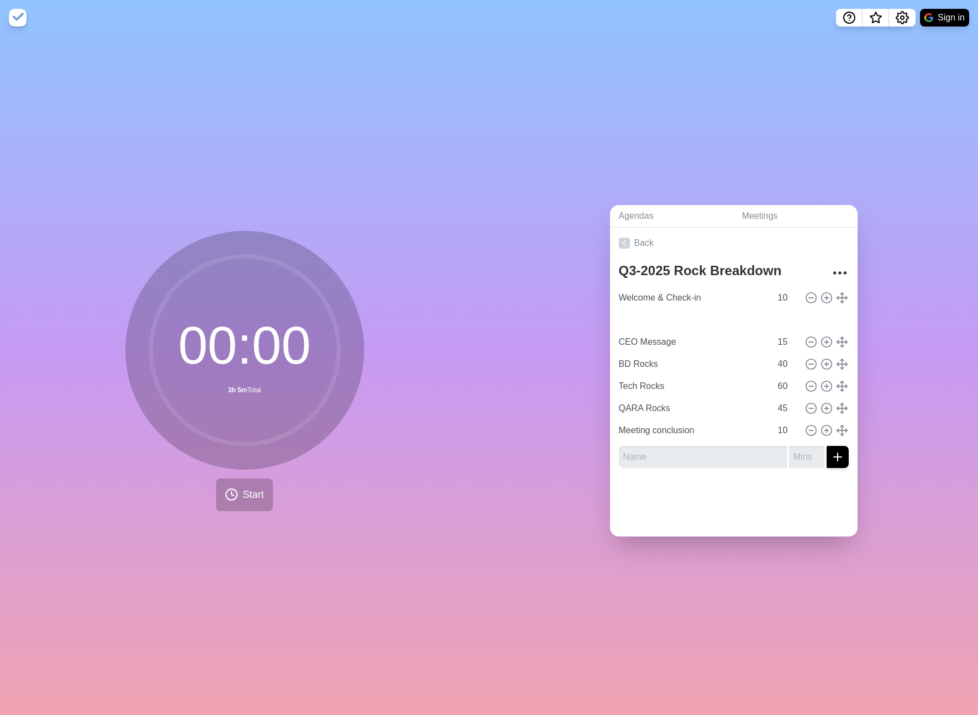
type input "40"
type input "Tech Rocks"
type input "60"
type input "QARA Rocks"
type input "45"
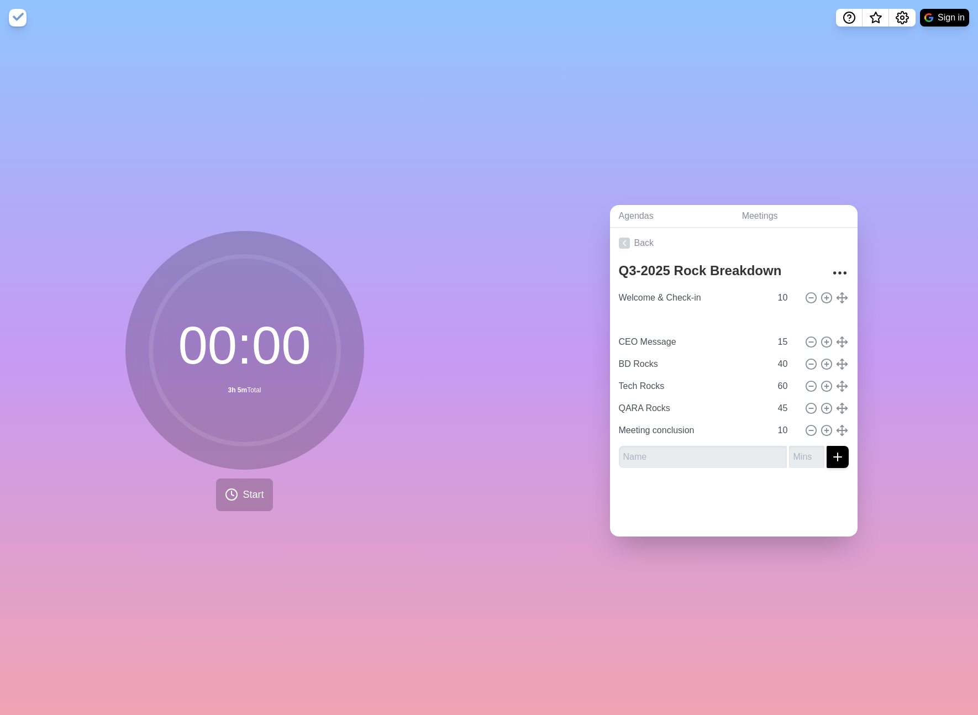
type input "Meeting conclusion"
type input "10"
click at [690, 454] on input "text" at bounding box center [703, 457] width 168 height 22
type input "Ops Rocks"
click at [807, 457] on input "number" at bounding box center [806, 457] width 35 height 22
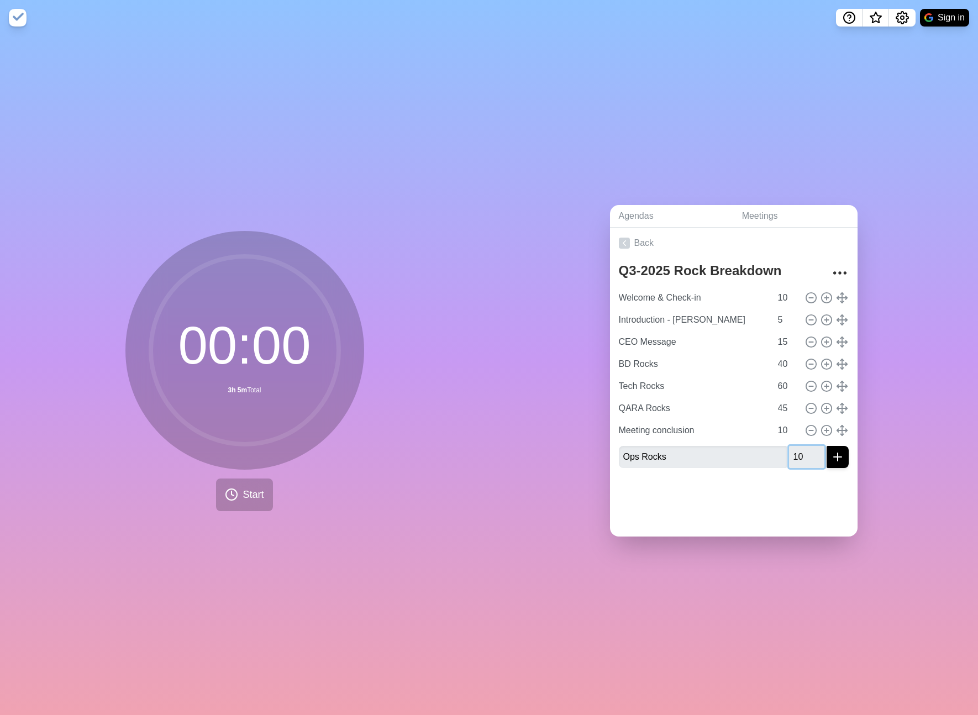
type input "10"
click at [823, 483] on div at bounding box center [734, 499] width 248 height 44
click at [838, 458] on icon "submit" at bounding box center [837, 456] width 13 height 13
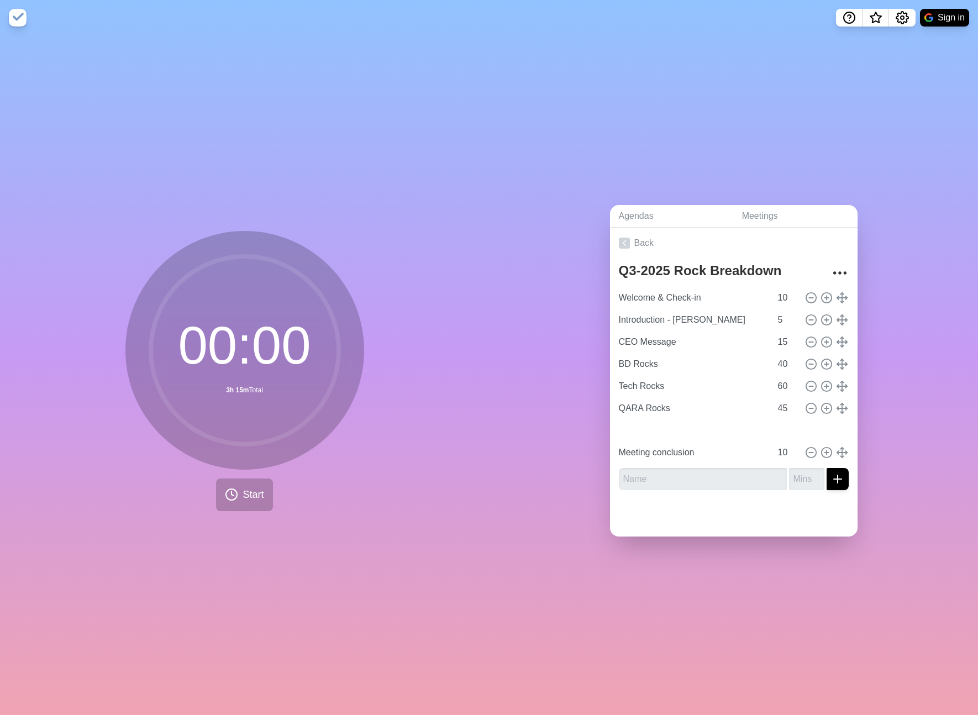
type input "Ops Rocks"
type input "Meeting conclusion"
click at [662, 434] on input "Ops Rocks" at bounding box center [693, 430] width 157 height 22
click at [662, 433] on input "Ops Rocks" at bounding box center [693, 430] width 157 height 22
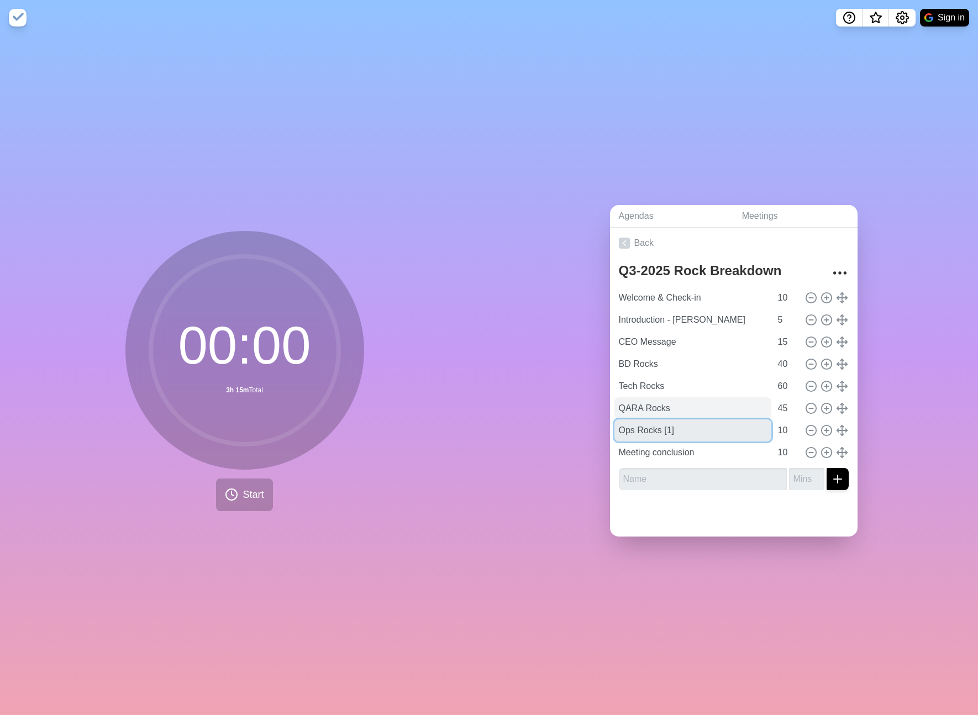
type input "Ops Rocks [1]"
click at [679, 405] on input "QARA Rocks" at bounding box center [693, 408] width 157 height 22
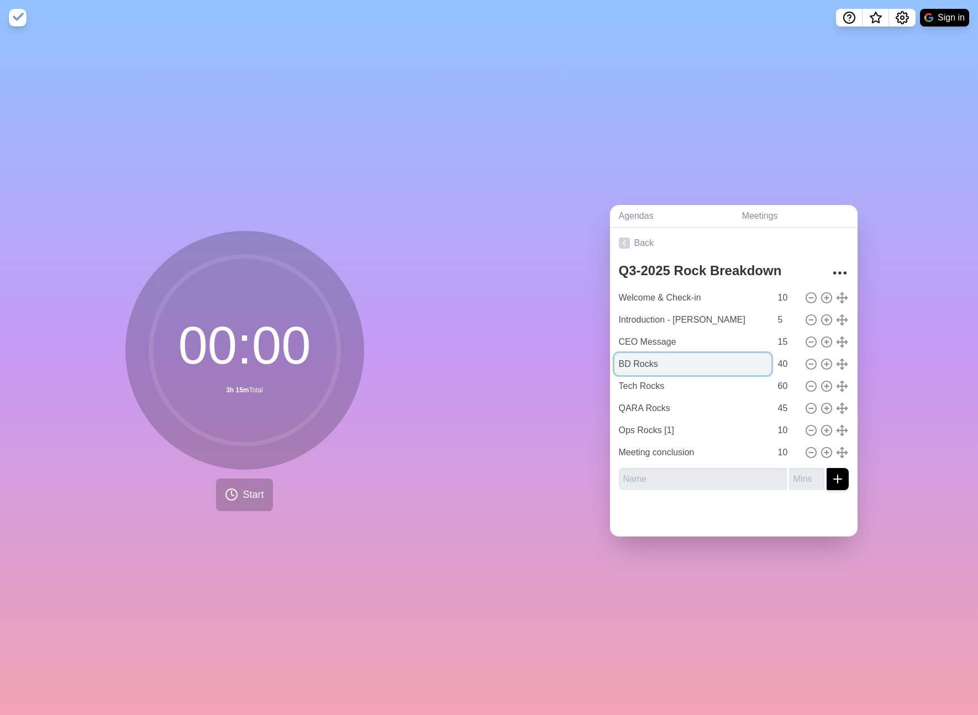
click at [666, 364] on input "BD Rocks" at bounding box center [693, 364] width 157 height 22
type input "BD Rocks [4]"
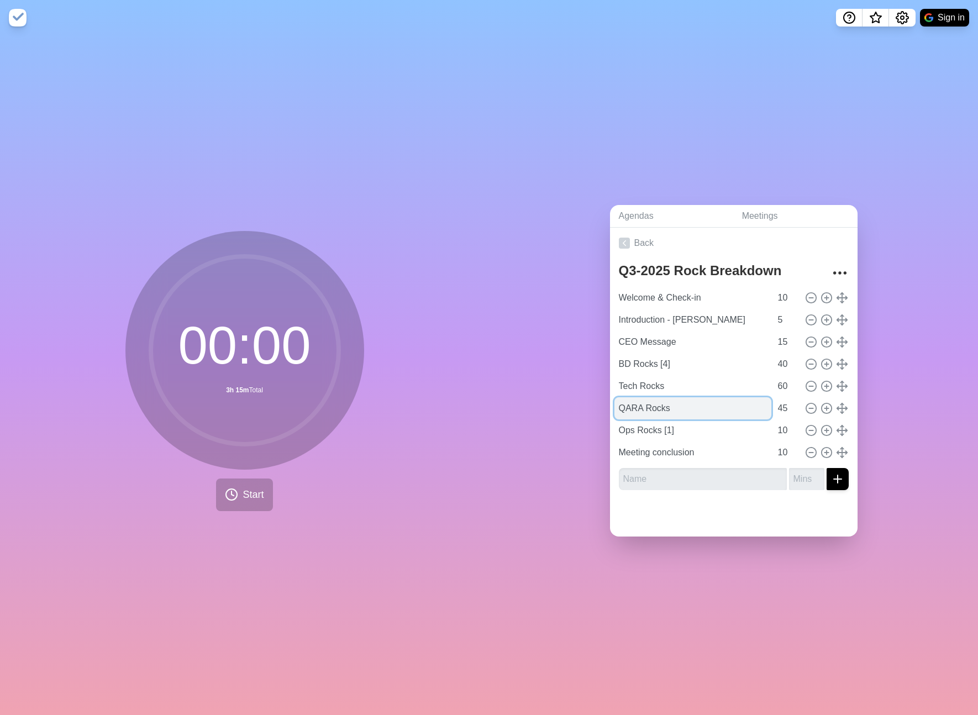
click at [679, 412] on input "QARA Rocks" at bounding box center [693, 408] width 157 height 22
type input "QARA Rocks [4]"
click at [670, 386] on input "Tech Rocks" at bounding box center [693, 386] width 157 height 22
type input "Tech Rocks [5]"
click at [779, 383] on input "60" at bounding box center [787, 386] width 27 height 22
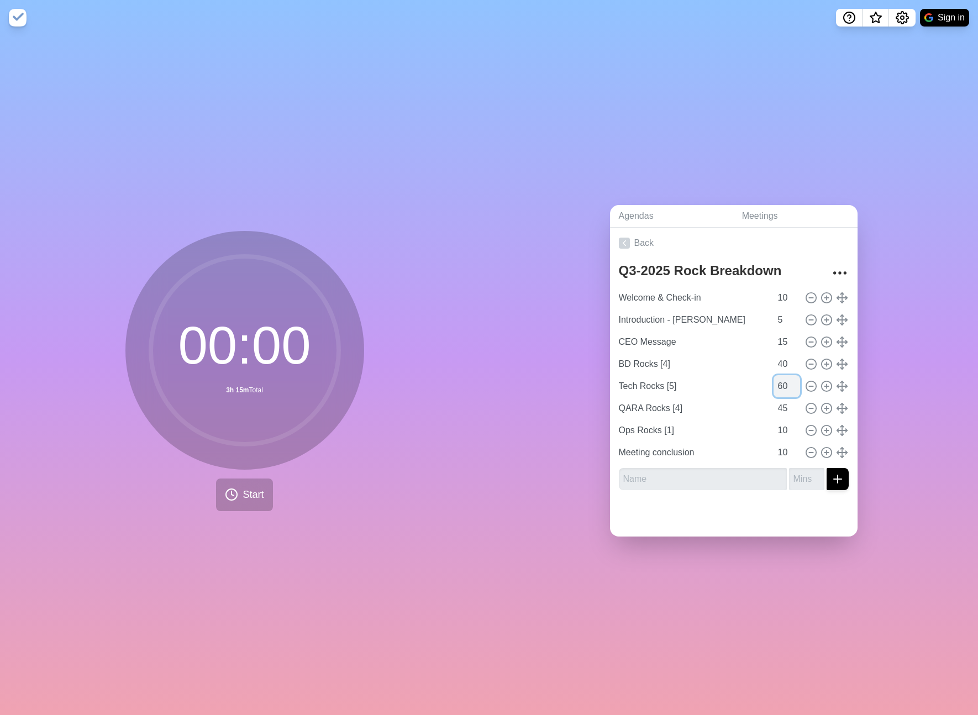
click at [784, 386] on input "60" at bounding box center [787, 386] width 27 height 22
type input "50"
click at [785, 411] on input "45" at bounding box center [787, 408] width 27 height 22
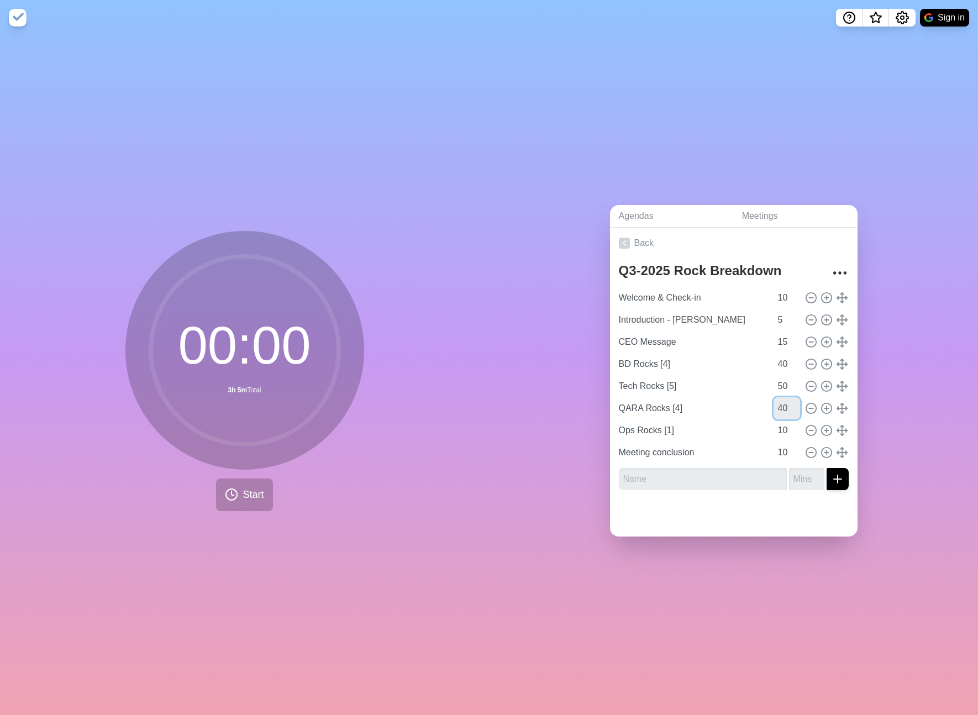
type input "40"
click at [731, 508] on div at bounding box center [734, 518] width 248 height 38
click at [836, 513] on div at bounding box center [734, 518] width 248 height 38
click at [784, 458] on input "10" at bounding box center [787, 453] width 27 height 22
type input "0"
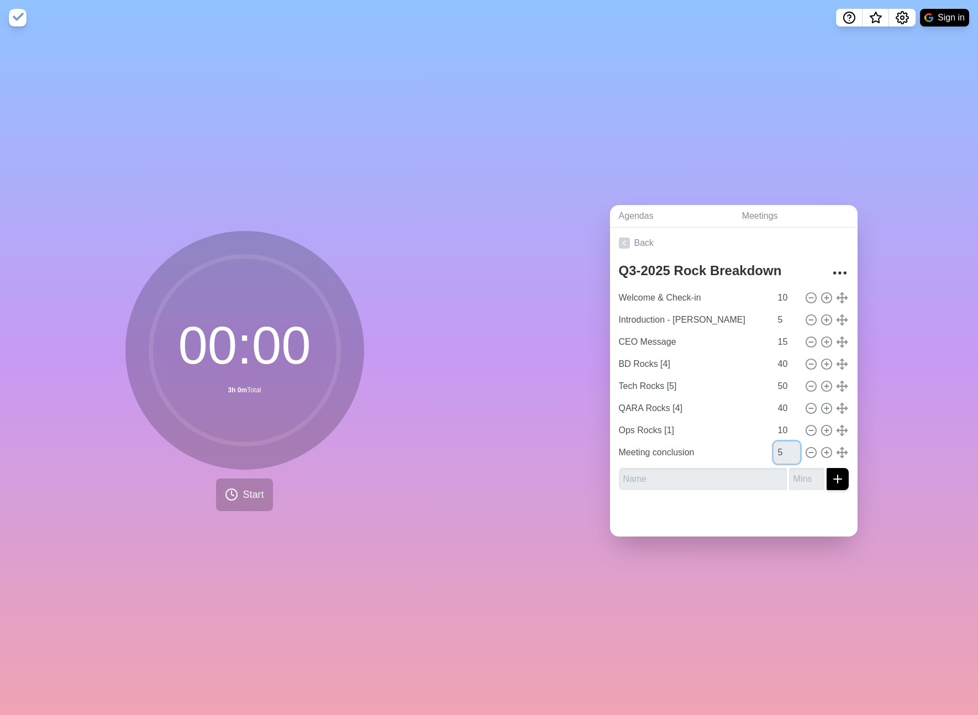
type input "5"
click at [755, 481] on input "text" at bounding box center [703, 479] width 168 height 22
drag, startPoint x: 727, startPoint y: 480, endPoint x: 590, endPoint y: 480, distance: 137.1
click at [590, 480] on div "Agendas Meetings Back Q3-2025 Rock Breakdown Welcome & Check-in 10 Introduction…" at bounding box center [733, 375] width 489 height 680
type input "N"
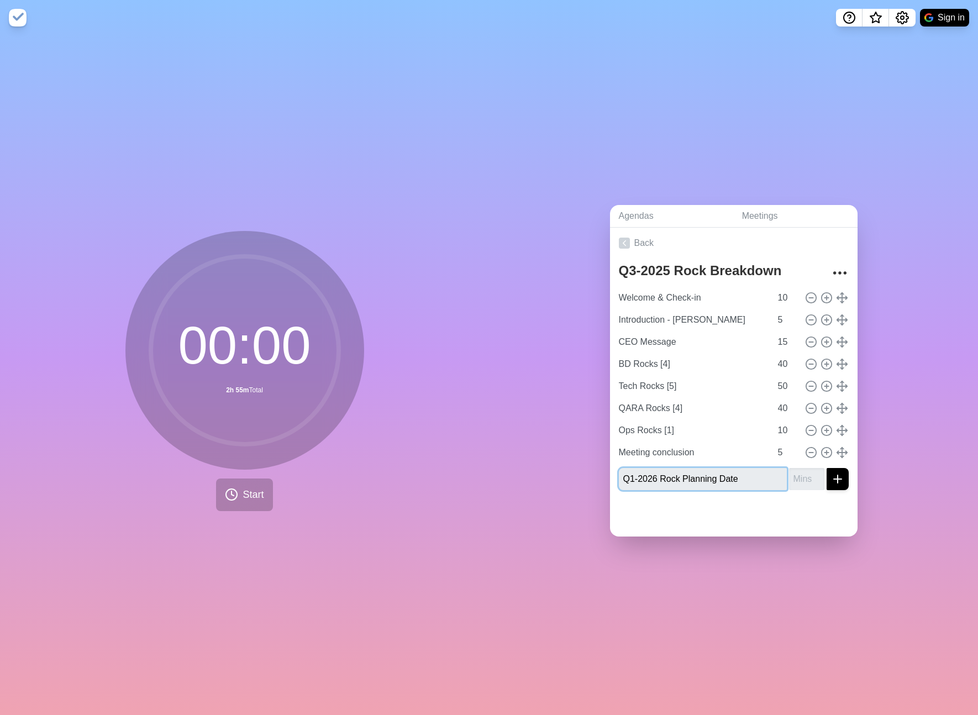
type input "Q1-2026 Rock Planning Date"
click at [805, 482] on input "number" at bounding box center [806, 479] width 35 height 22
type input "5"
click at [839, 475] on icon "submit" at bounding box center [837, 479] width 13 height 13
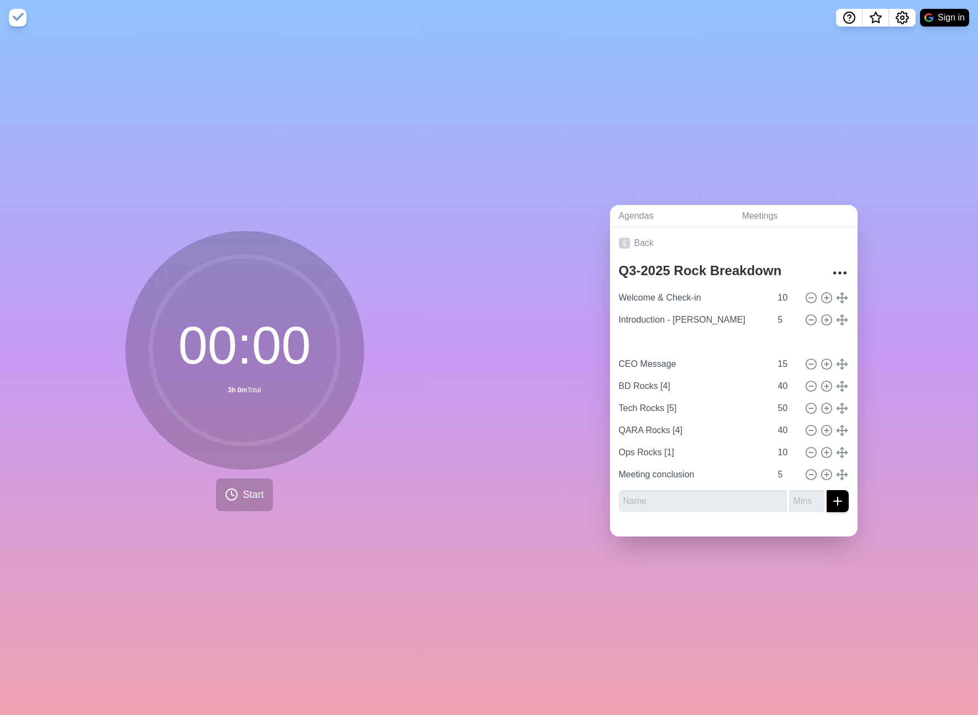
type input "Q1-2026 Rock Planning Date"
type input "5"
type input "CEO Message"
type input "15"
type input "BD Rocks [4]"
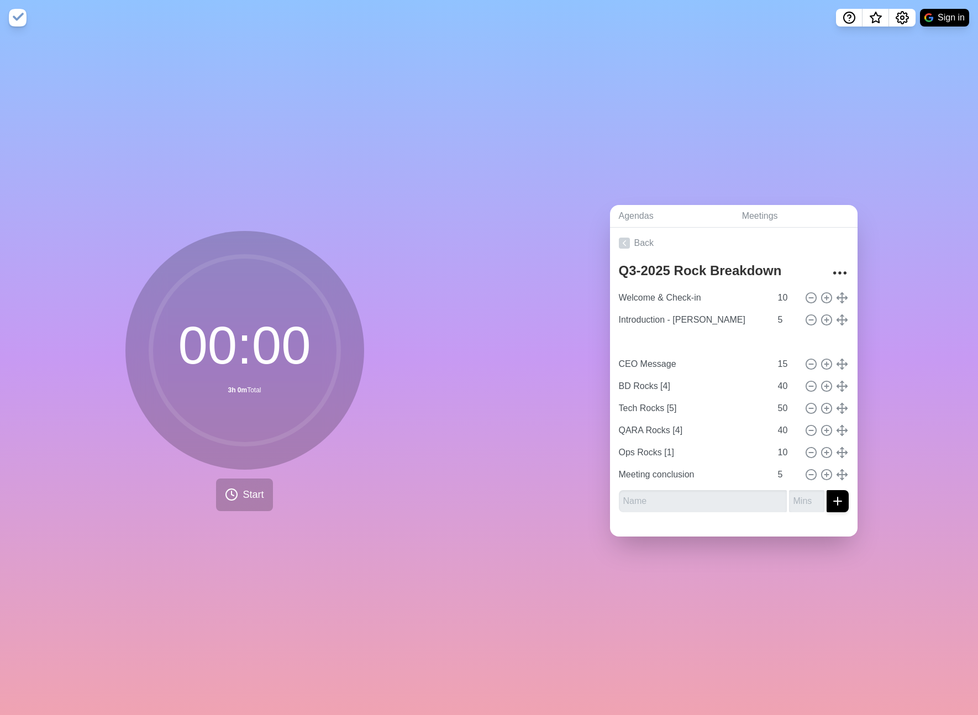
type input "40"
type input "Tech Rocks [5]"
type input "50"
type input "QARA Rocks [4]"
type input "40"
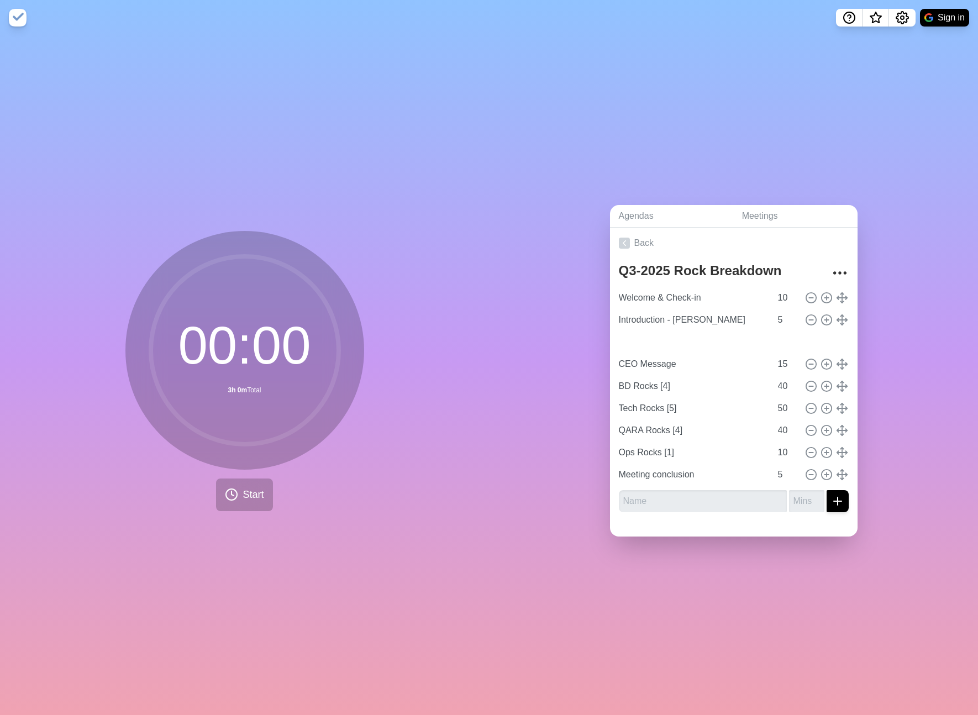
type input "Ops Rocks [1]"
type input "10"
type input "Meeting conclusion"
click at [785, 299] on input "10" at bounding box center [787, 298] width 27 height 22
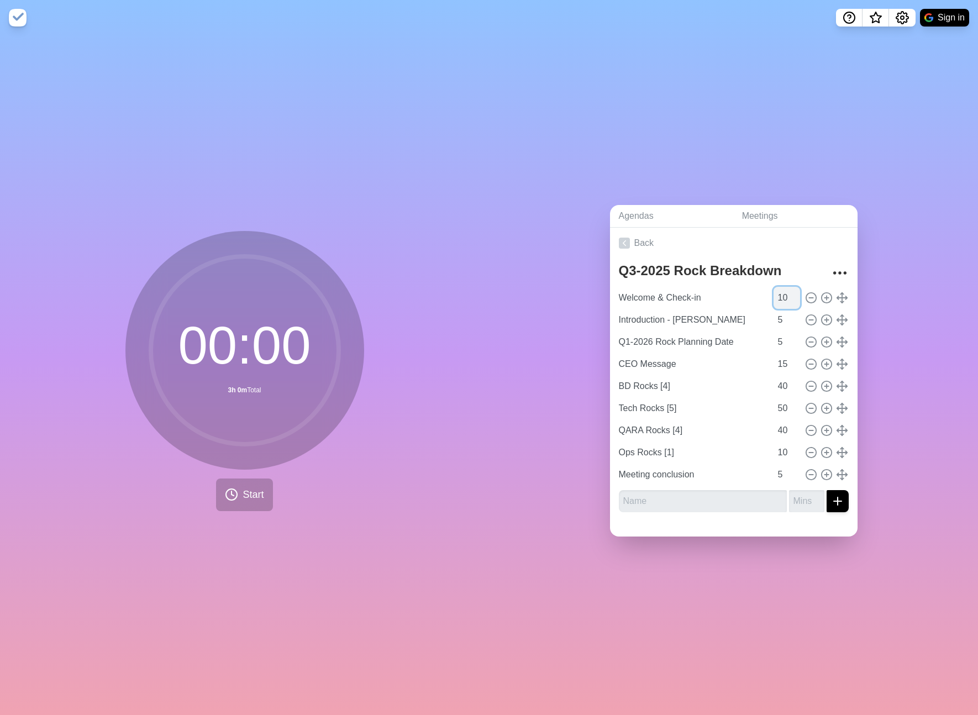
click at [785, 299] on input "10" at bounding box center [787, 298] width 27 height 22
click at [787, 300] on input "10" at bounding box center [787, 298] width 27 height 22
click at [786, 326] on input "5" at bounding box center [787, 320] width 27 height 22
click at [788, 343] on input "5" at bounding box center [787, 342] width 27 height 22
click at [789, 381] on input "40" at bounding box center [787, 386] width 27 height 22
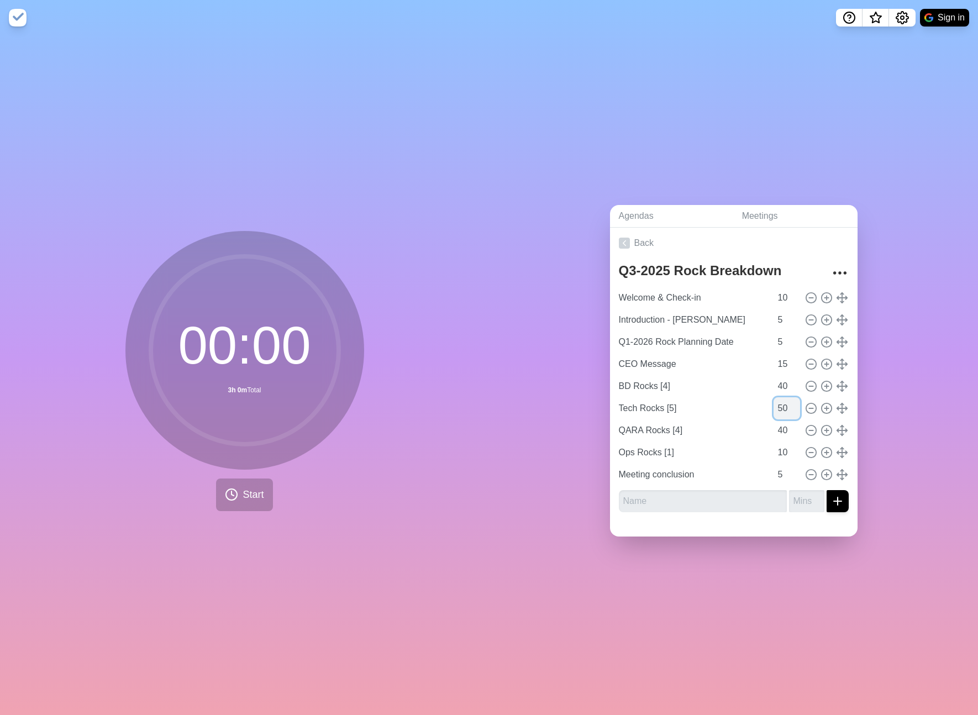
click at [790, 406] on input "50" at bounding box center [787, 408] width 27 height 22
type input "5"
type input "45"
click at [786, 426] on input "40" at bounding box center [787, 430] width 27 height 22
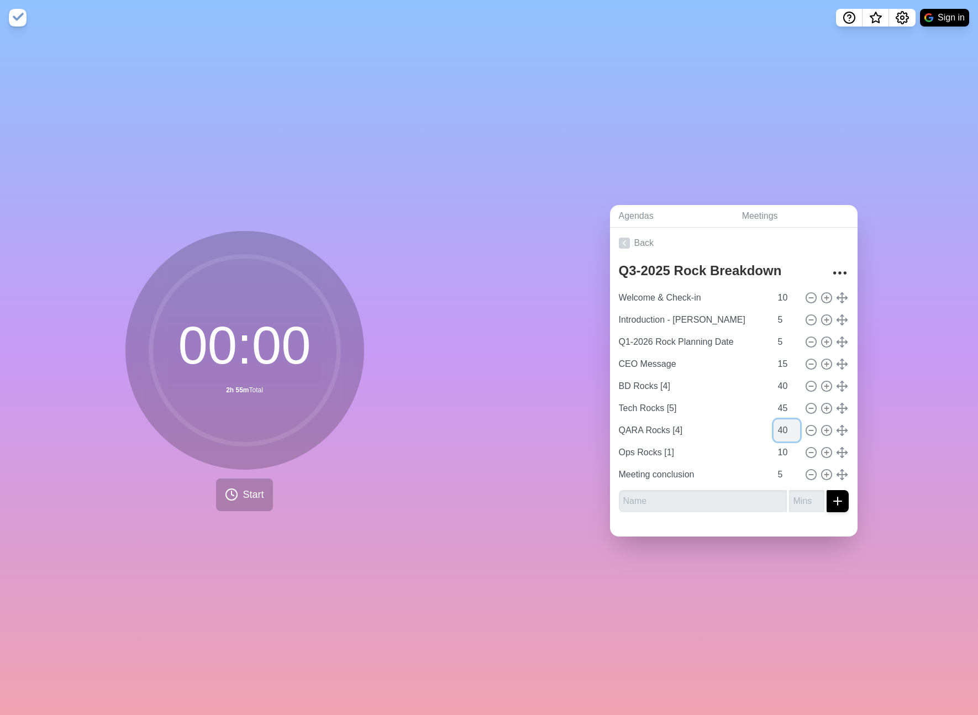
click at [786, 426] on input "40" at bounding box center [787, 430] width 27 height 22
type input "35"
click at [788, 406] on input "45" at bounding box center [787, 408] width 27 height 22
type input "40"
click at [785, 432] on input "35" at bounding box center [787, 430] width 27 height 22
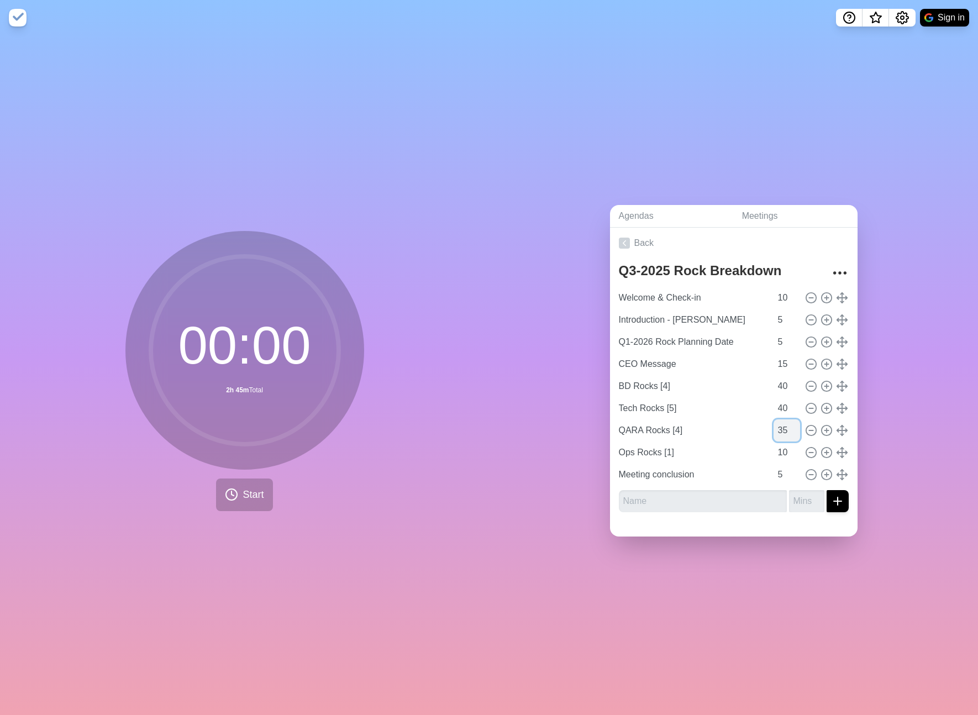
click at [785, 432] on input "35" at bounding box center [787, 430] width 27 height 22
type input "40"
click at [768, 519] on div "Q3-2025 Rock Breakdown Welcome & Check-in 10 Introduction - [PERSON_NAME] 5 Q1-…" at bounding box center [734, 390] width 248 height 263
click at [769, 497] on input "text" at bounding box center [703, 501] width 168 height 22
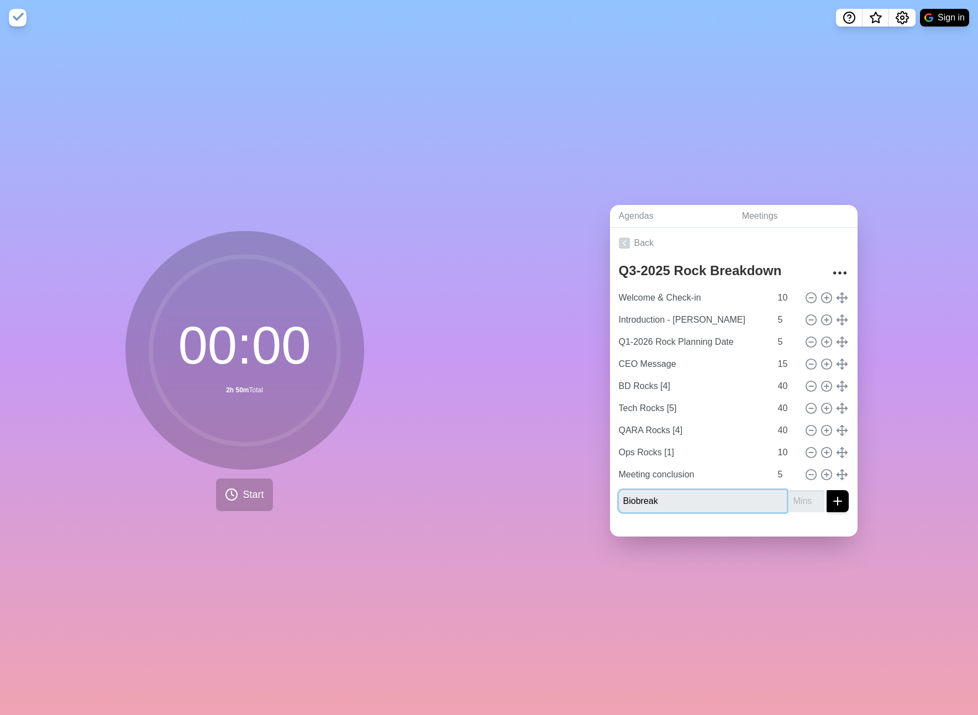
type input "Biobreak"
click at [803, 505] on input "number" at bounding box center [806, 501] width 35 height 22
type input "10"
click at [836, 505] on icon "submit" at bounding box center [837, 501] width 13 height 13
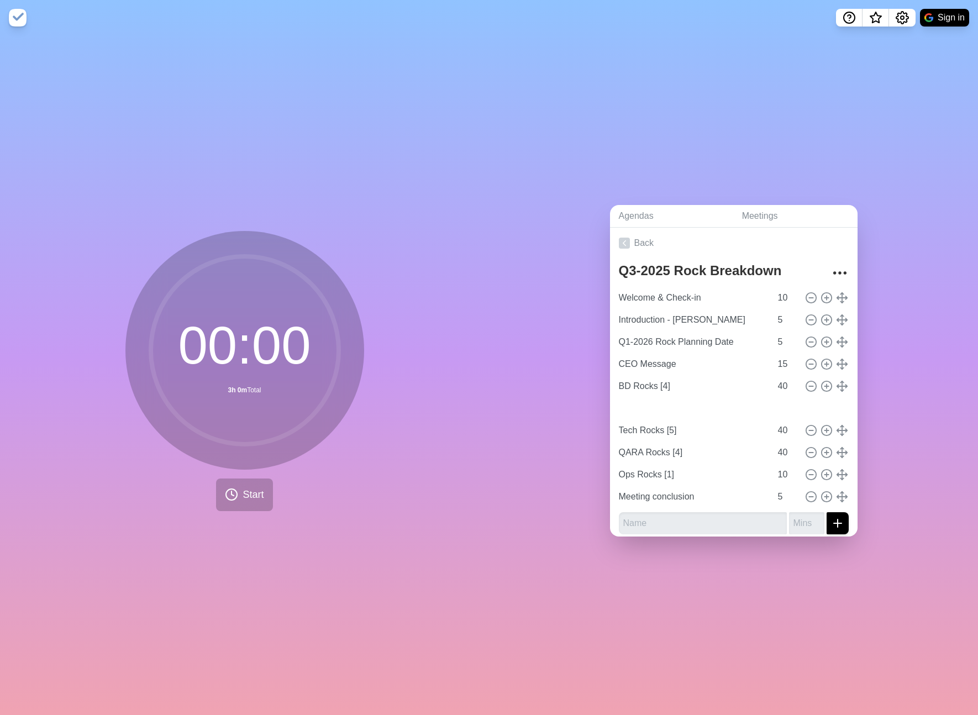
type input "Biobreak"
type input "10"
type input "Tech Rocks [5]"
type input "QARA Rocks [4]"
type input "40"
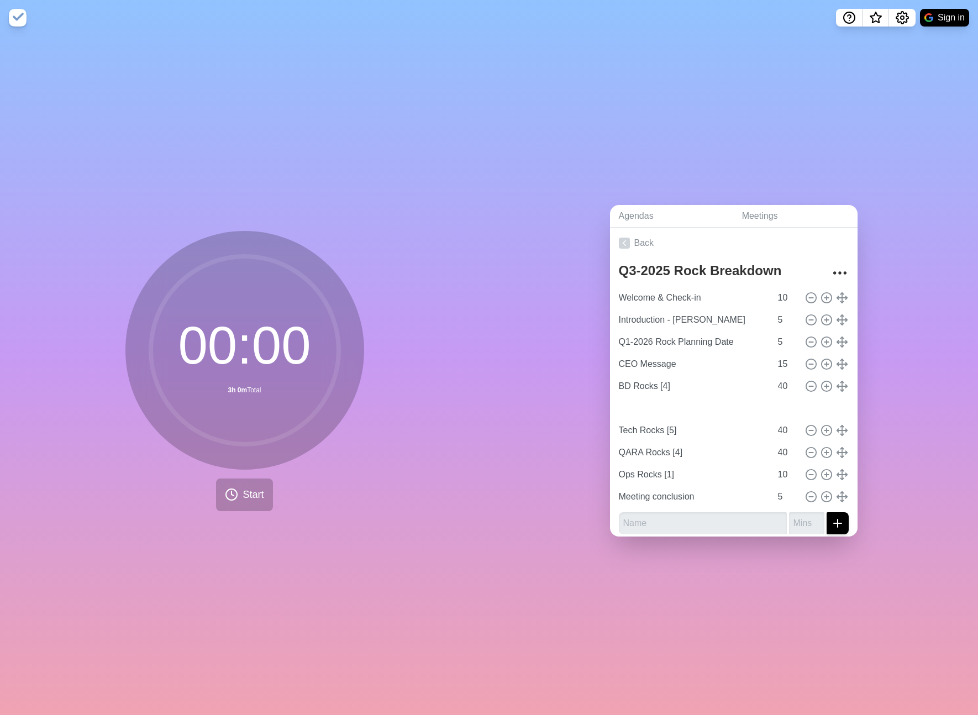
type input "Ops Rocks [1]"
type input "10"
type input "Meeting conclusion"
type input "5"
drag, startPoint x: 843, startPoint y: 497, endPoint x: 973, endPoint y: 310, distance: 228.3
